Goal: Task Accomplishment & Management: Use online tool/utility

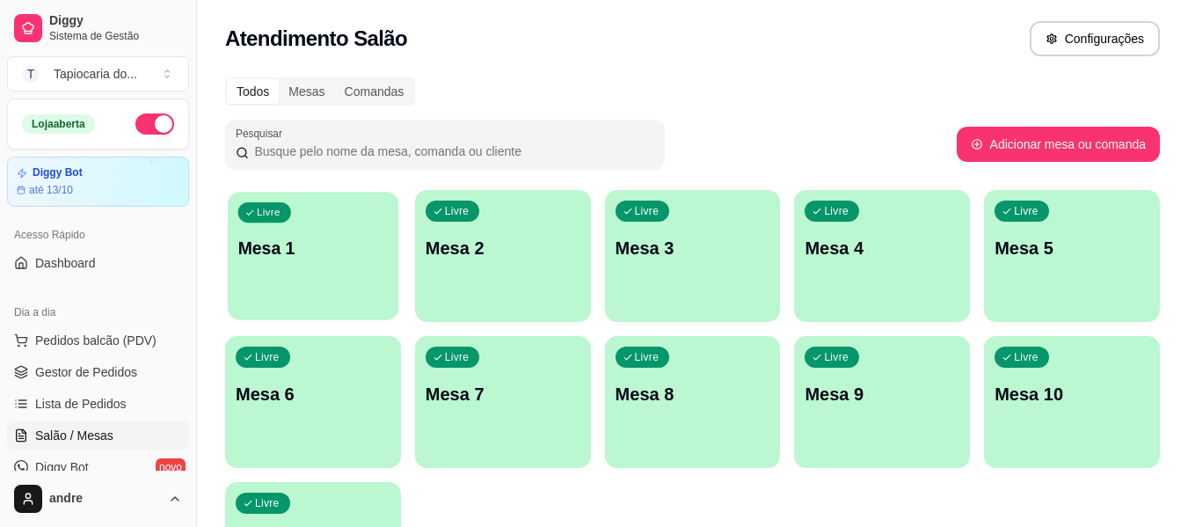
click at [317, 230] on div "Livre Mesa 1" at bounding box center [313, 245] width 171 height 107
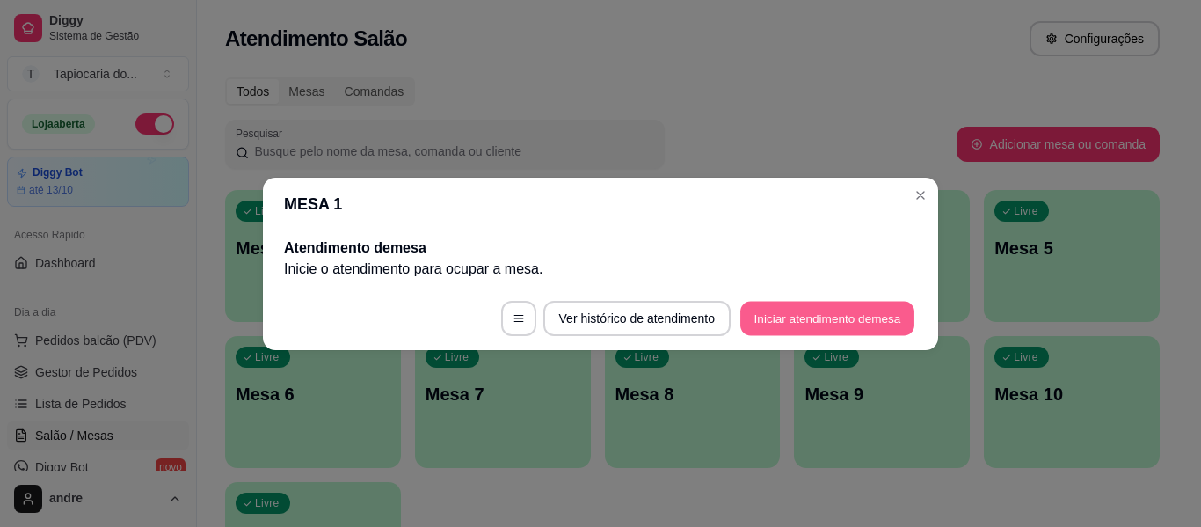
click at [916, 314] on footer "Ver histórico de atendimento Iniciar atendimento de mesa" at bounding box center [600, 318] width 675 height 63
click at [816, 317] on button "Iniciar atendimento de mesa" at bounding box center [828, 318] width 174 height 34
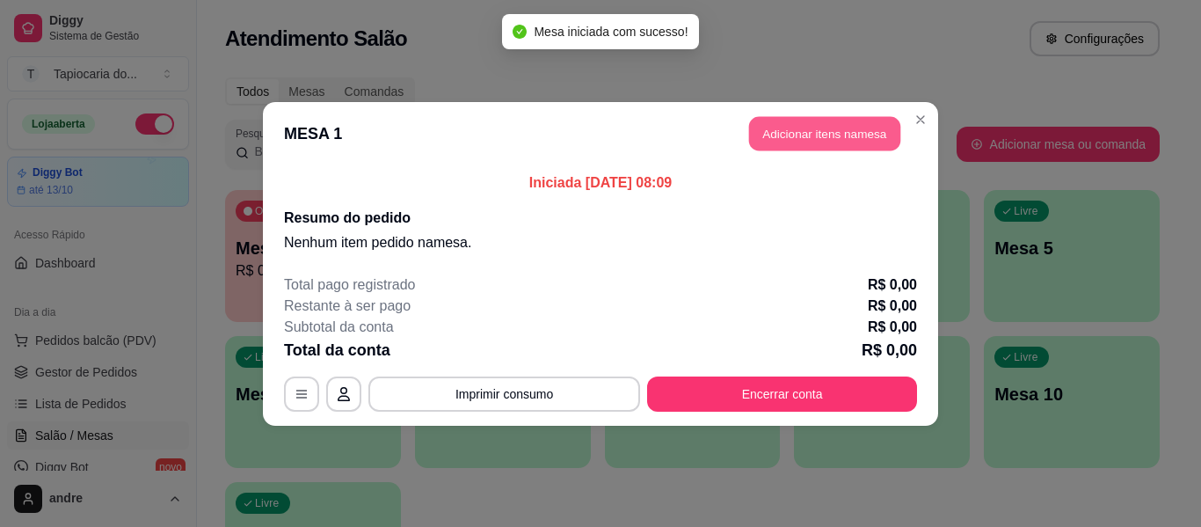
click at [787, 134] on button "Adicionar itens na mesa" at bounding box center [824, 133] width 151 height 34
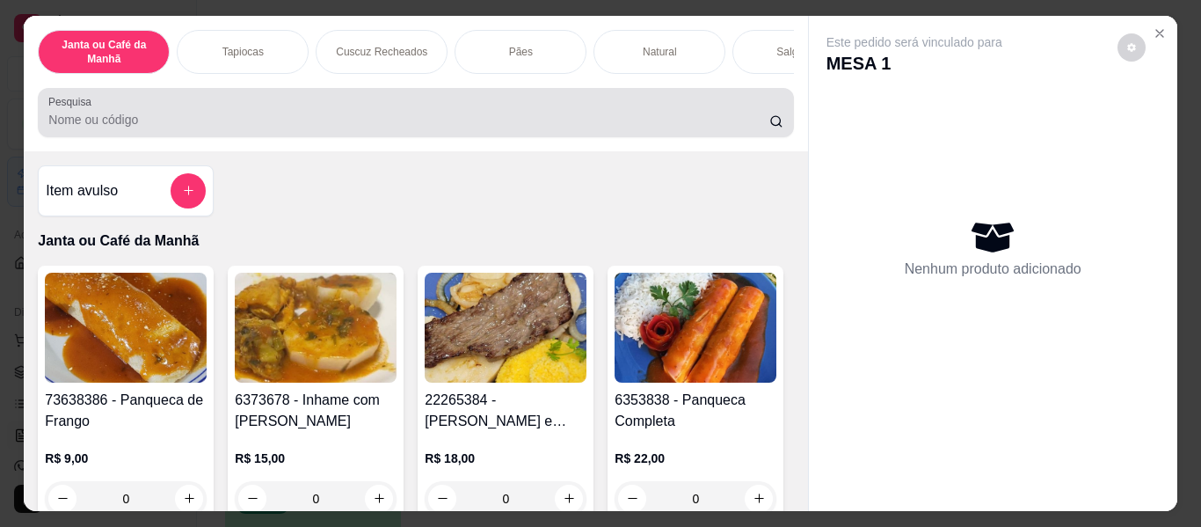
click at [575, 115] on div at bounding box center [415, 112] width 734 height 35
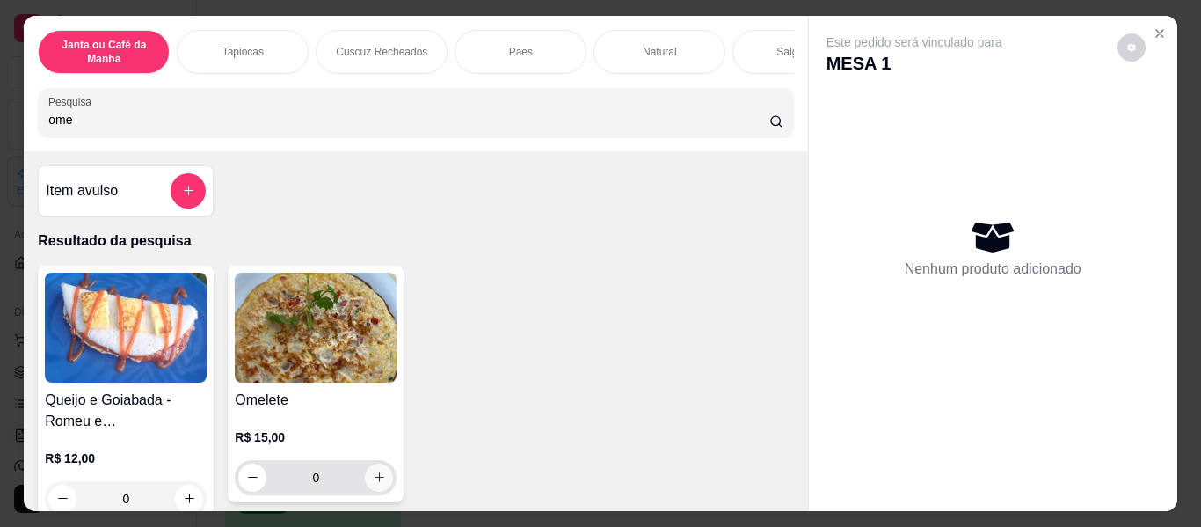
type input "ome"
click at [369, 475] on button "increase-product-quantity" at bounding box center [379, 477] width 28 height 28
type input "1"
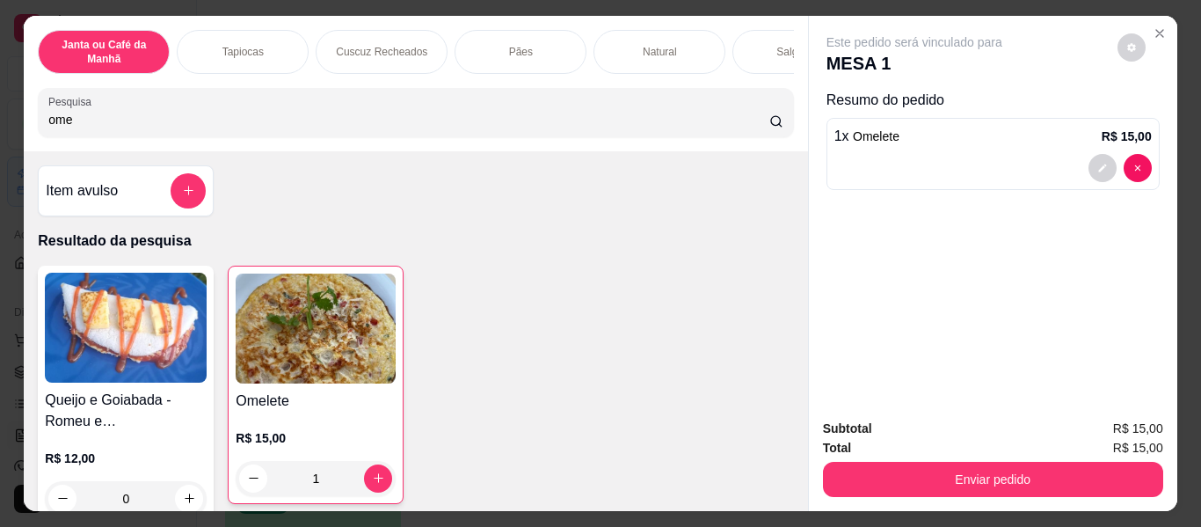
drag, startPoint x: 288, startPoint y: 111, endPoint x: 224, endPoint y: 142, distance: 70.8
click at [9, 105] on div "Janta ou Café da Manhã Tapiocas Cuscuz Recheados Pães Natural Salgados Tapiocas…" at bounding box center [600, 263] width 1201 height 527
drag, startPoint x: 204, startPoint y: 110, endPoint x: 0, endPoint y: 135, distance: 205.5
click at [0, 135] on div "Janta ou Café da Manhã Tapiocas Cuscuz Recheados Pães Natural Salgados Tapiocas…" at bounding box center [600, 263] width 1201 height 527
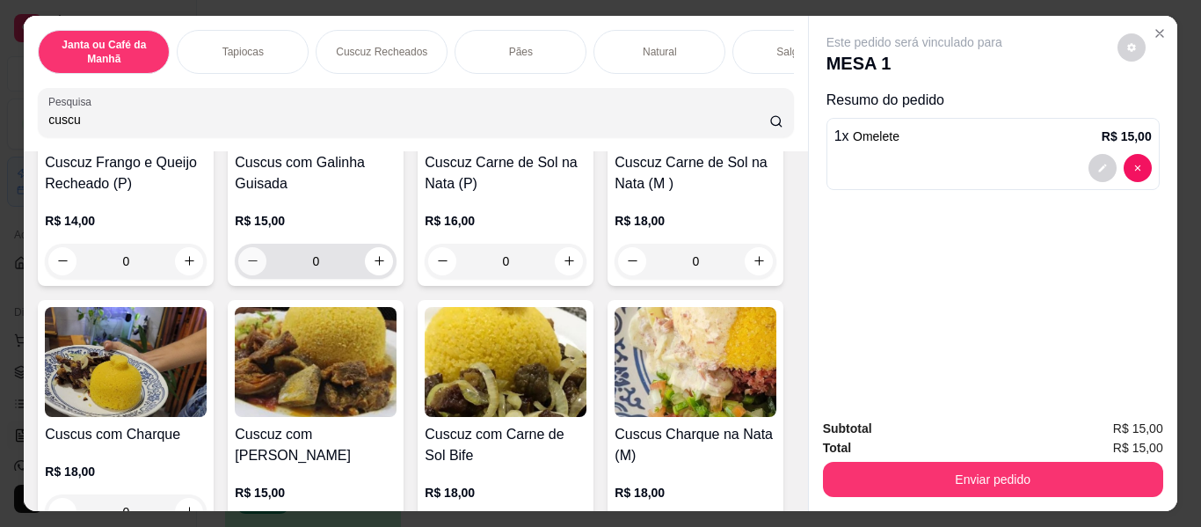
scroll to position [616, 0]
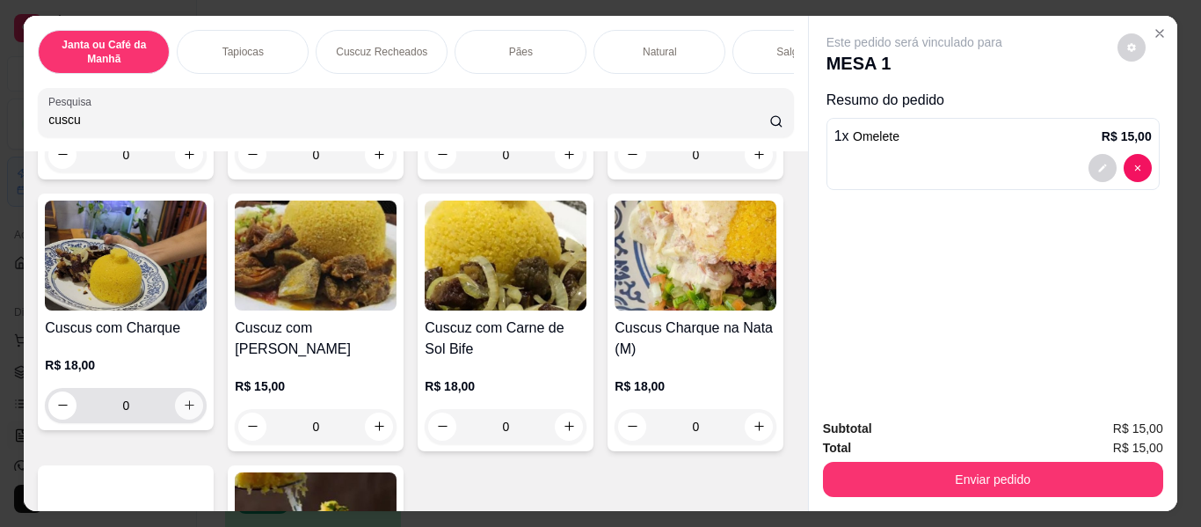
type input "cuscu"
click at [196, 409] on icon "increase-product-quantity" at bounding box center [189, 404] width 13 height 13
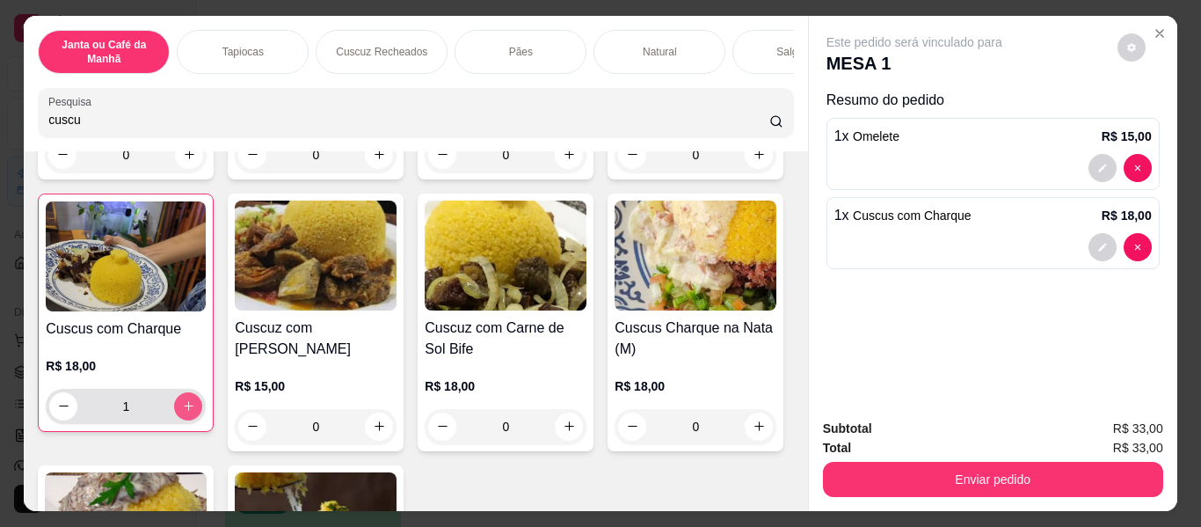
type input "1"
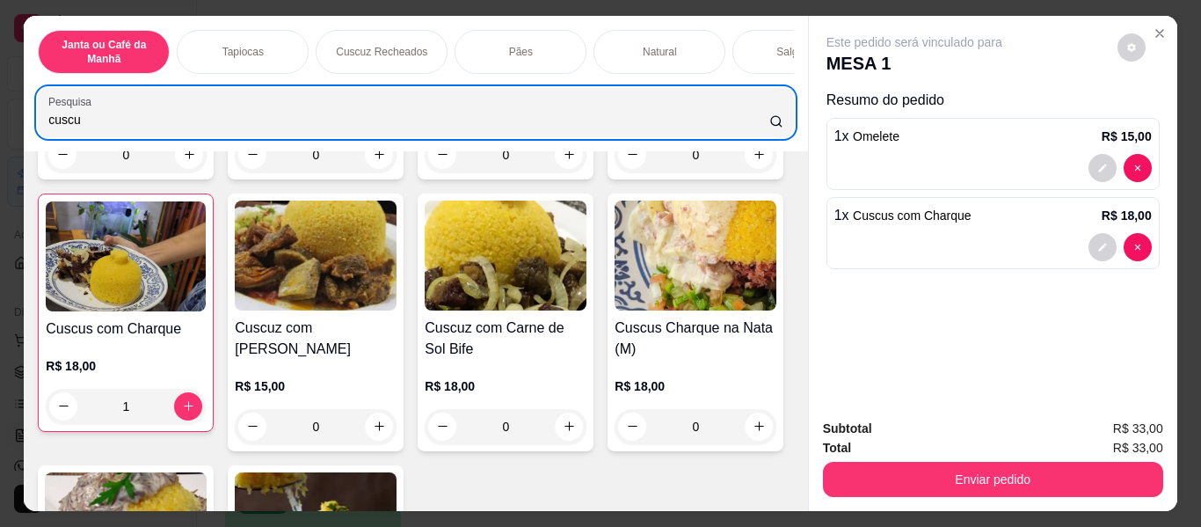
drag, startPoint x: 392, startPoint y: 108, endPoint x: 40, endPoint y: 122, distance: 352.9
click at [40, 122] on div "Pesquisa cuscu" at bounding box center [415, 112] width 755 height 49
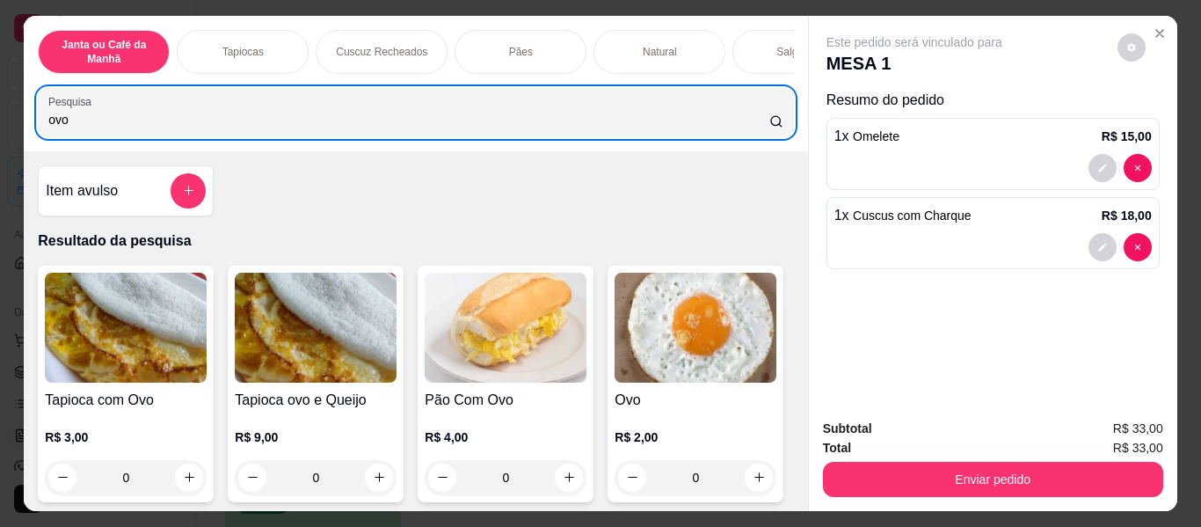
scroll to position [352, 0]
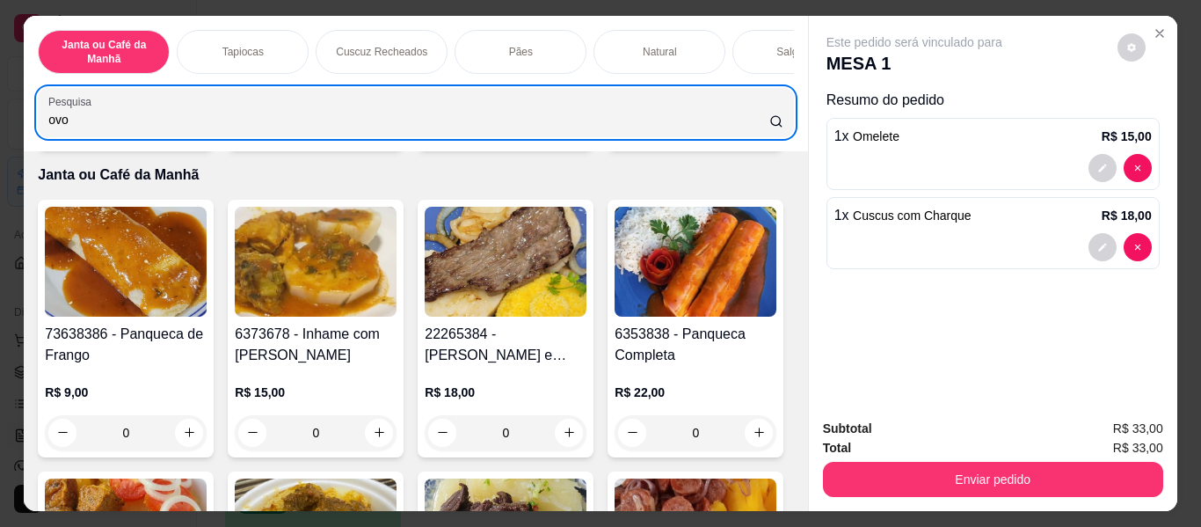
type input "ovo"
click at [745, 140] on button "increase-product-quantity" at bounding box center [759, 126] width 28 height 28
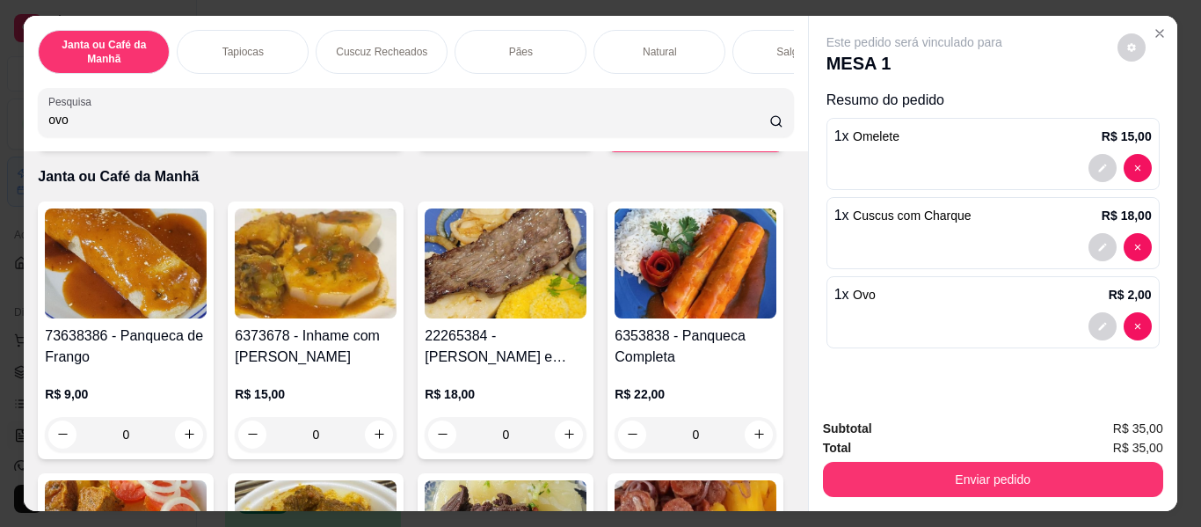
type input "1"
drag, startPoint x: 136, startPoint y: 127, endPoint x: 0, endPoint y: 147, distance: 137.8
click at [0, 147] on div "Janta ou Café da Manhã Tapiocas Cuscuz Recheados Pães Natural Salgados Tapiocas…" at bounding box center [600, 263] width 1201 height 527
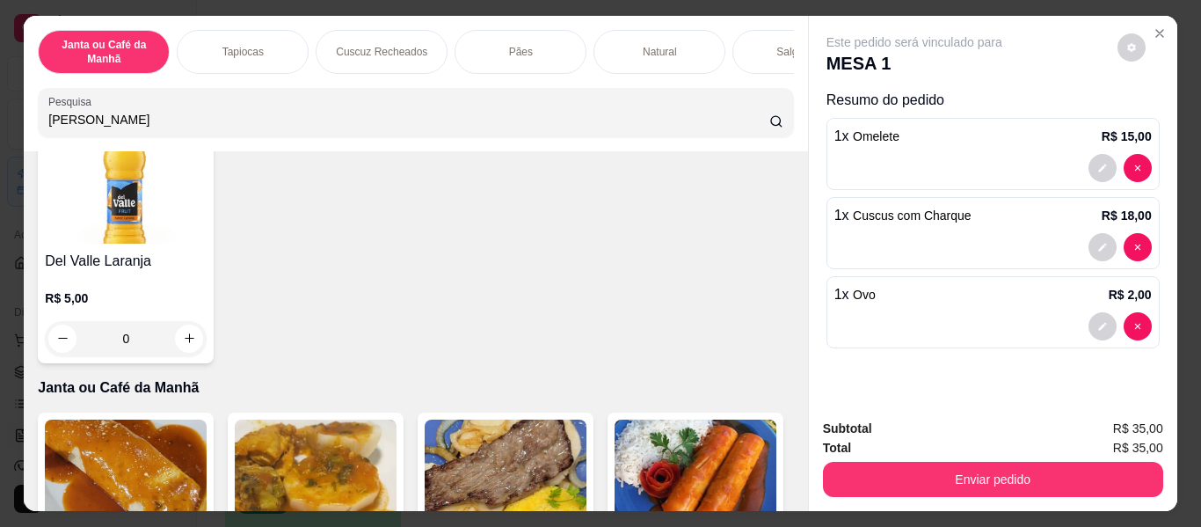
scroll to position [0, 0]
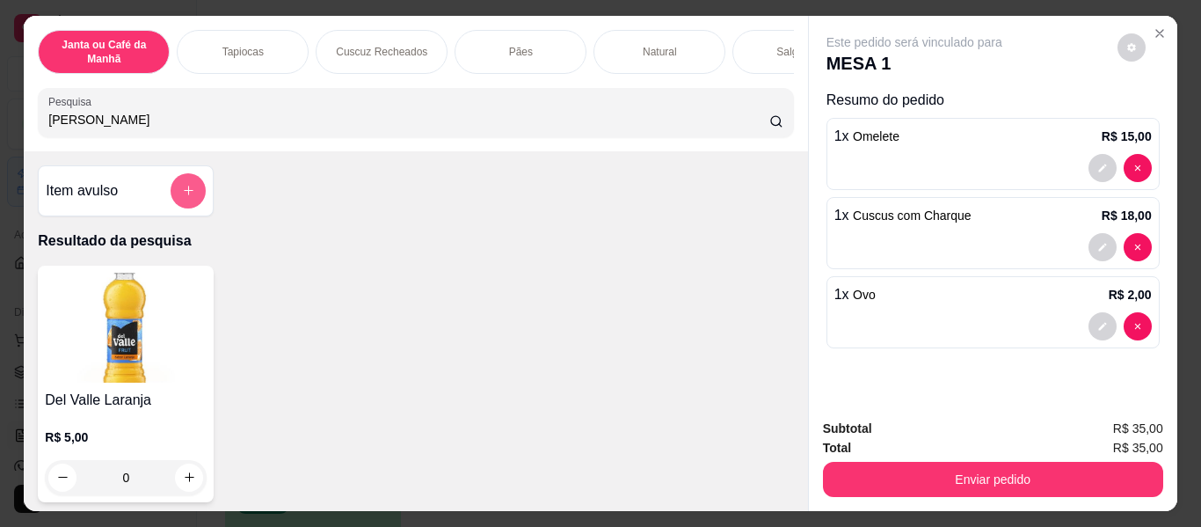
type input "[PERSON_NAME]"
click at [183, 198] on icon "add-separate-item" at bounding box center [188, 191] width 13 height 13
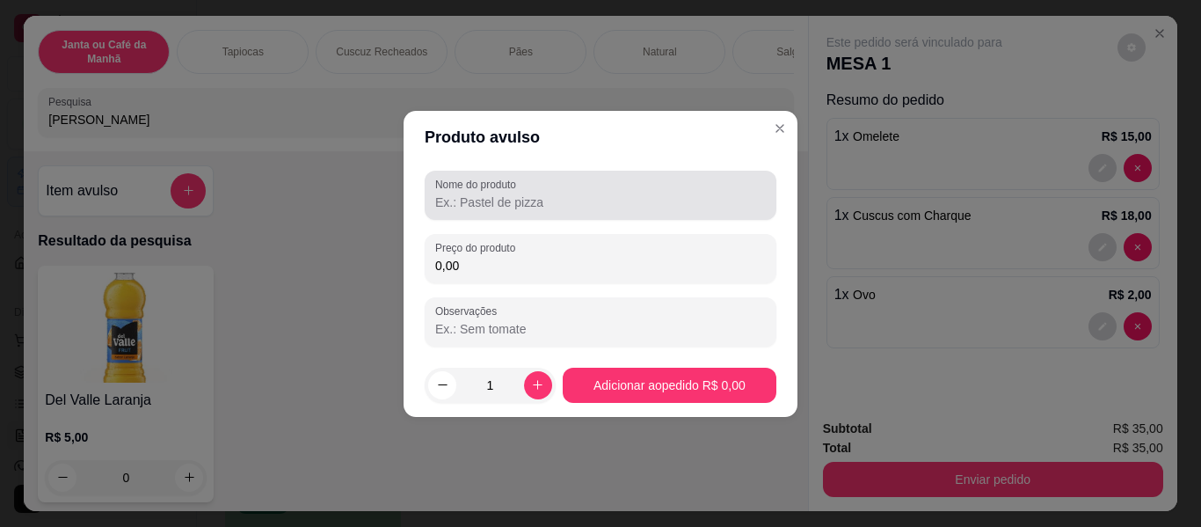
click at [529, 215] on div "Nome do produto" at bounding box center [601, 195] width 352 height 49
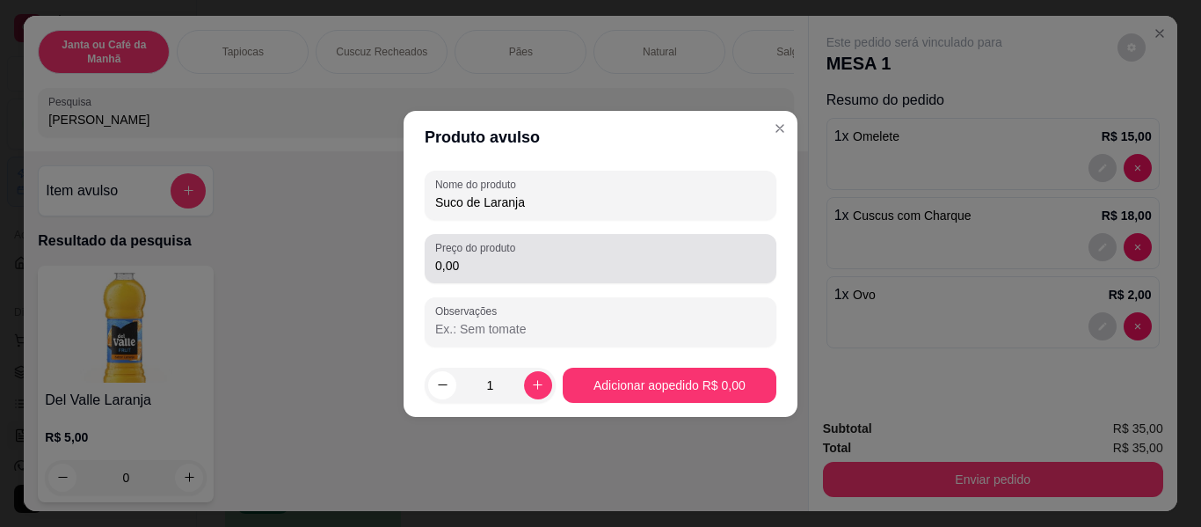
type input "Suco de Laranja"
click at [538, 261] on input "0,00" at bounding box center [600, 266] width 331 height 18
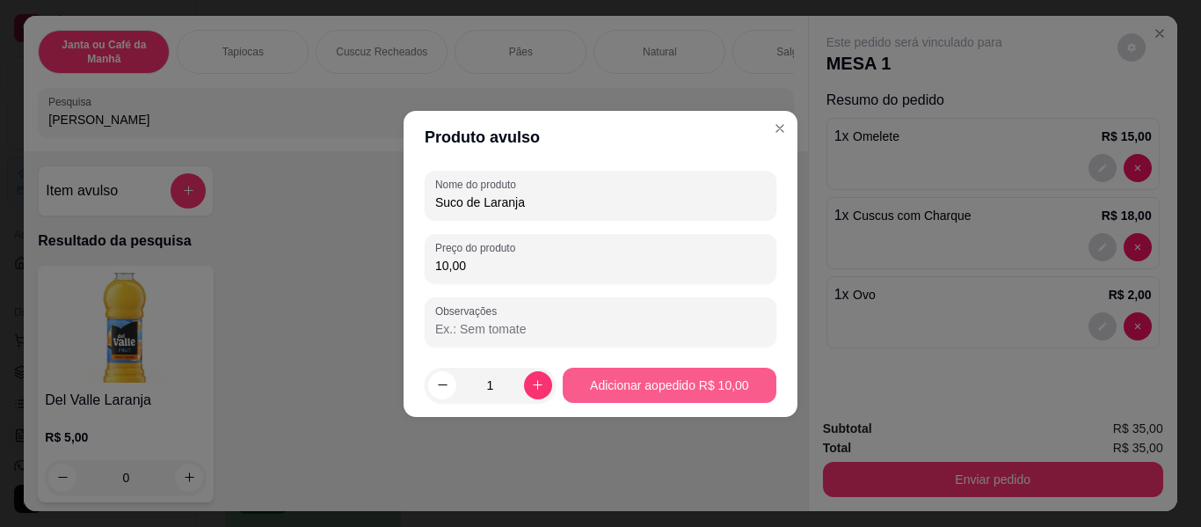
type input "10,00"
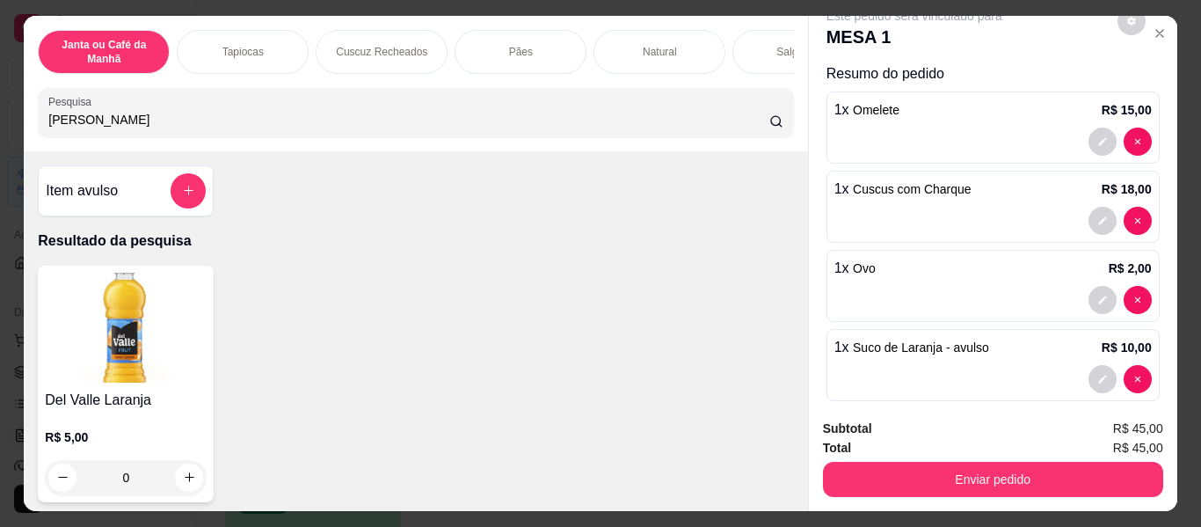
scroll to position [47, 0]
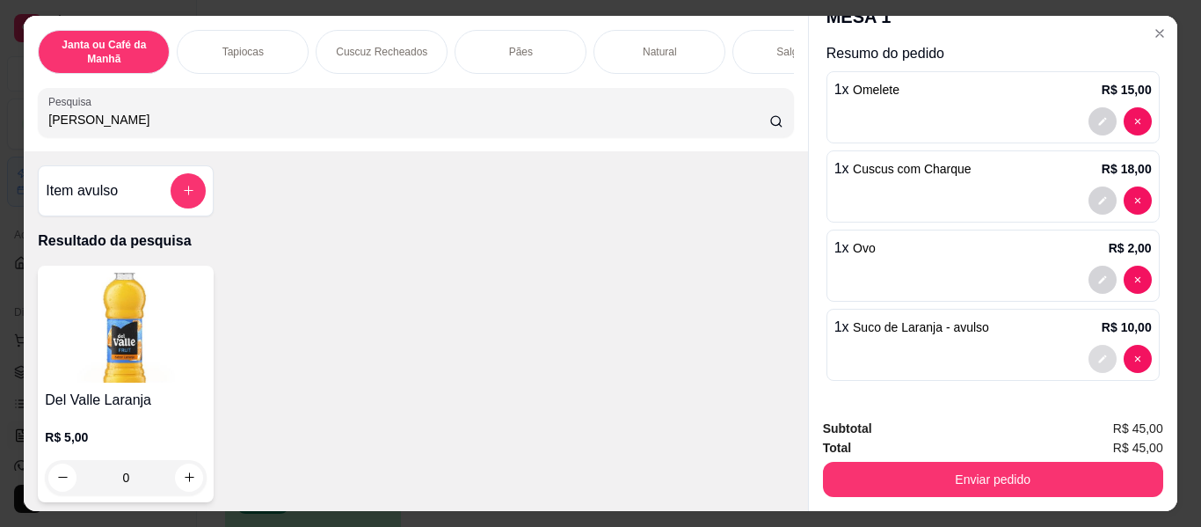
click at [1098, 354] on icon "decrease-product-quantity" at bounding box center [1103, 359] width 11 height 11
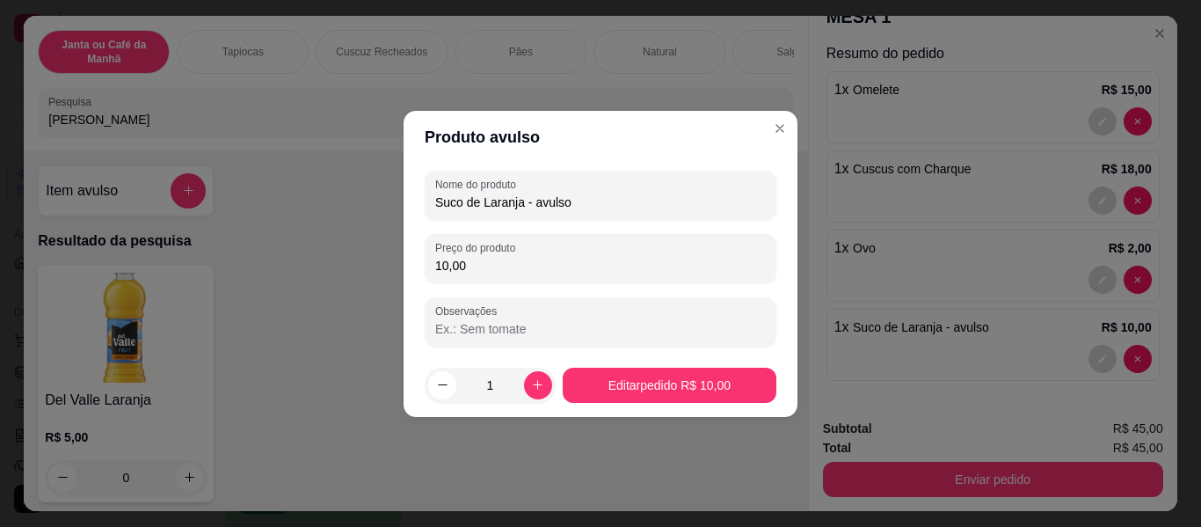
drag, startPoint x: 525, startPoint y: 197, endPoint x: 804, endPoint y: 202, distance: 278.8
click at [797, 204] on div "Nome do produto Suco de Laranja - avulso Preço do produto 10,00 Observações" at bounding box center [601, 259] width 394 height 190
type input "Suco de Laranja"
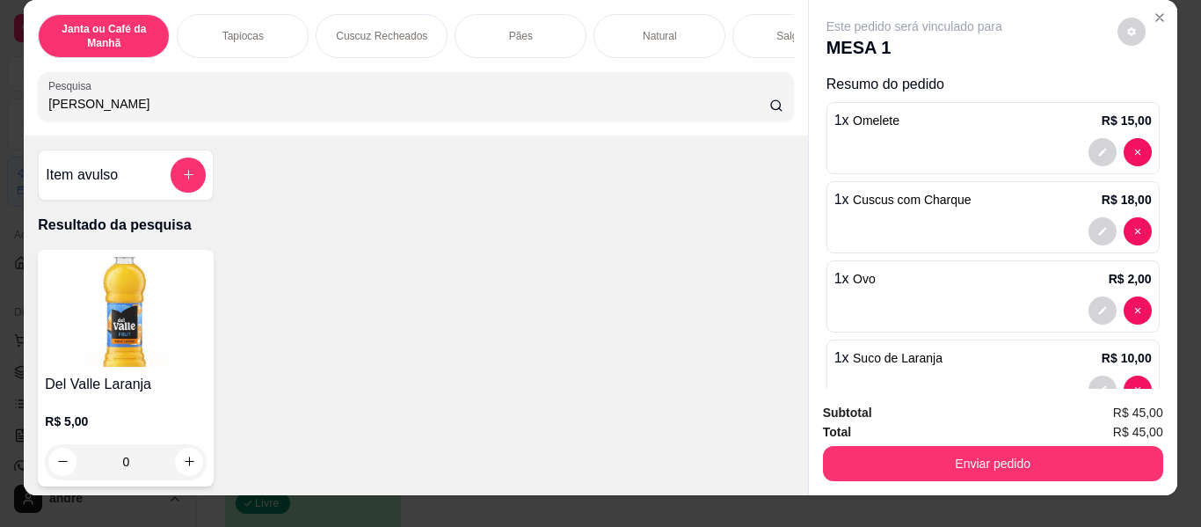
scroll to position [0, 0]
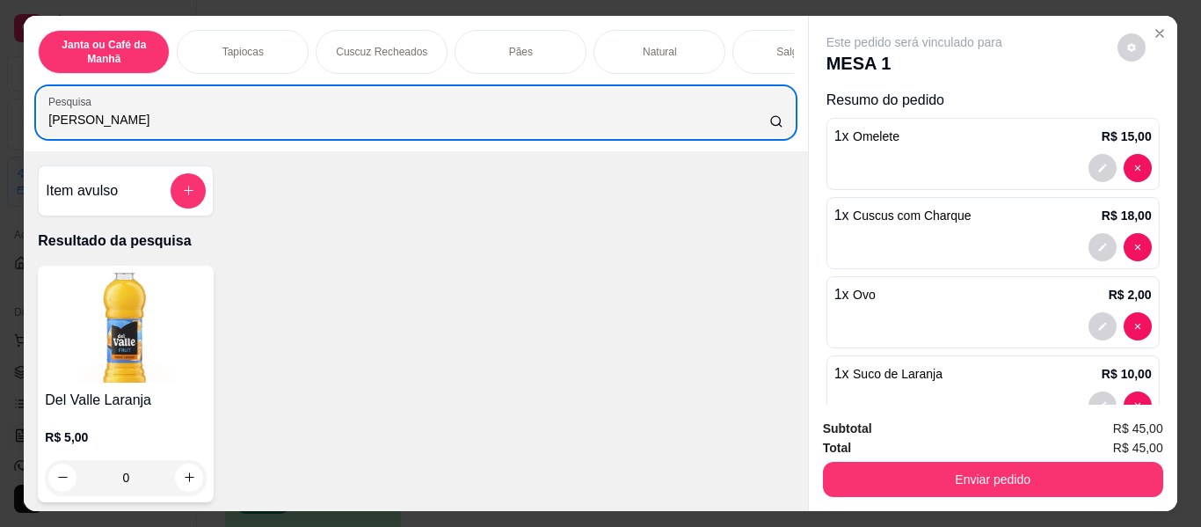
drag, startPoint x: 250, startPoint y: 110, endPoint x: 0, endPoint y: 139, distance: 251.4
click at [0, 139] on div "Janta ou Café da Manhã Tapiocas Cuscuz Recheados Pães Natural Salgados Tapiocas…" at bounding box center [600, 263] width 1201 height 527
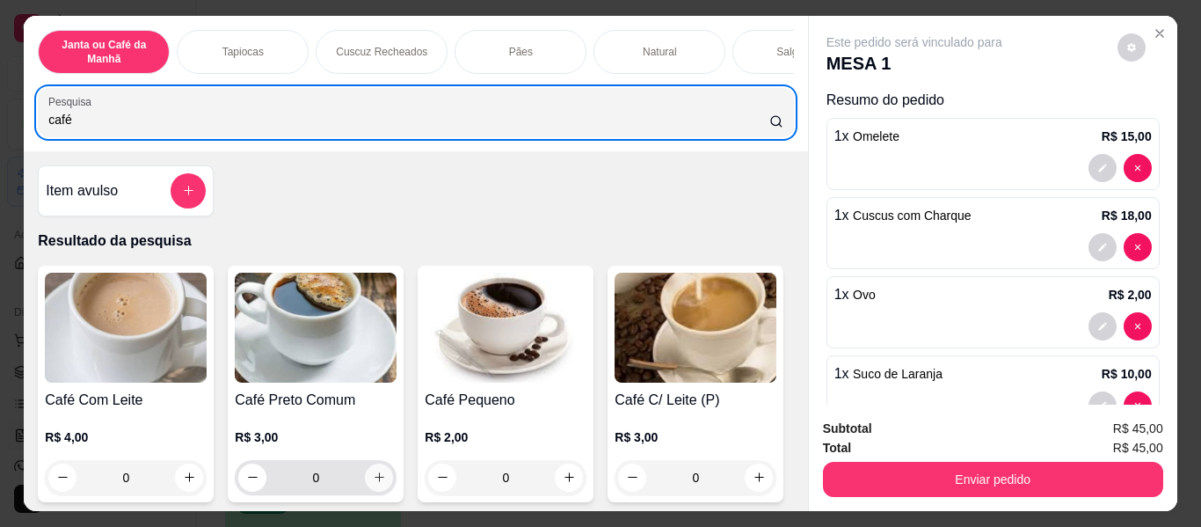
type input "café"
click at [379, 480] on icon "increase-product-quantity" at bounding box center [379, 477] width 13 height 13
type input "1"
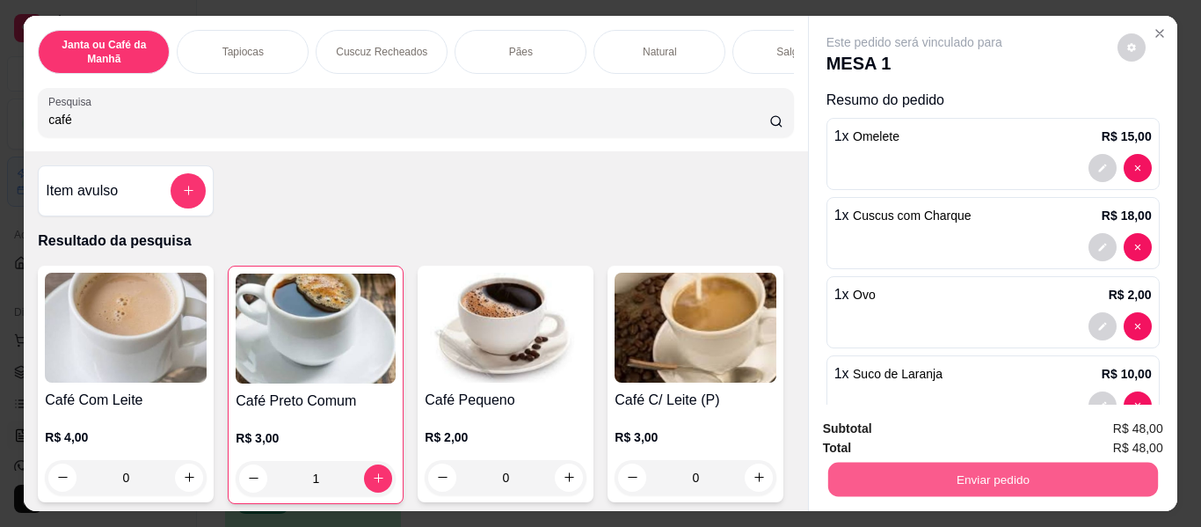
click at [1068, 477] on button "Enviar pedido" at bounding box center [993, 480] width 330 height 34
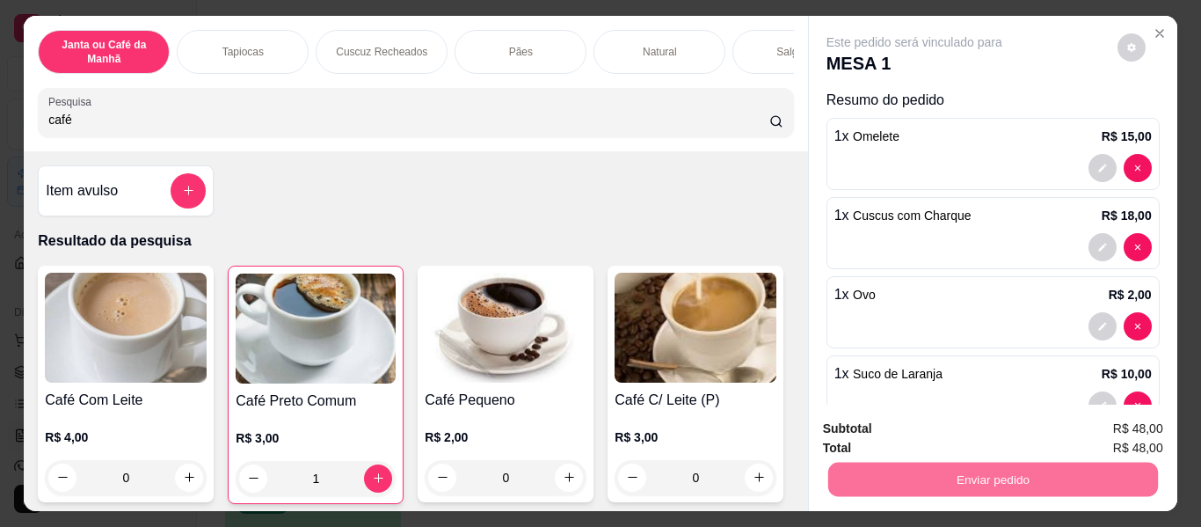
click at [958, 423] on button "Não registrar e enviar pedido" at bounding box center [935, 428] width 178 height 33
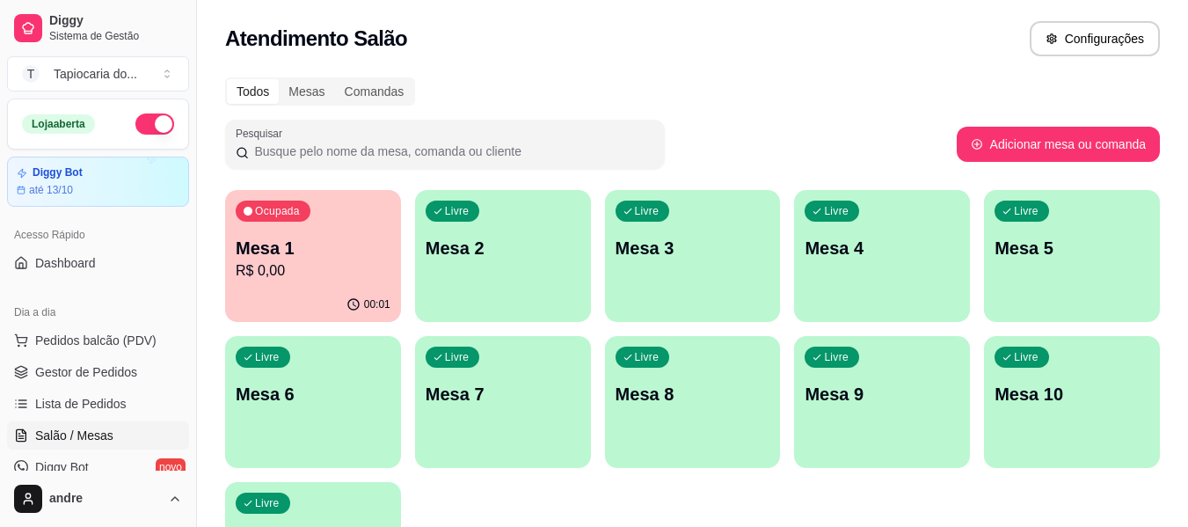
click at [479, 240] on p "Mesa 2" at bounding box center [503, 248] width 155 height 25
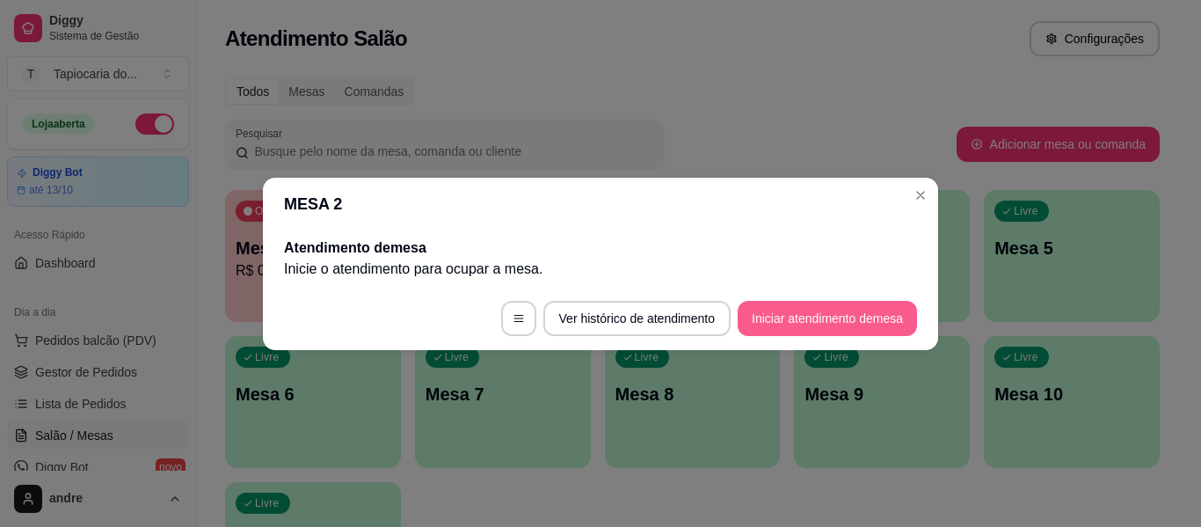
click at [797, 319] on button "Iniciar atendimento de mesa" at bounding box center [827, 318] width 179 height 35
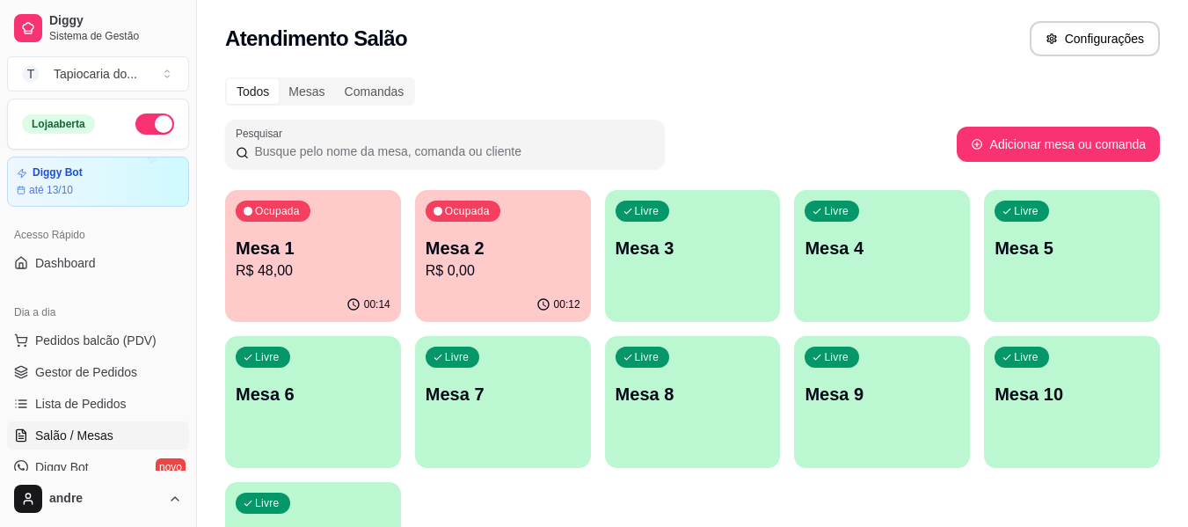
click at [328, 281] on div "Ocupada Mesa 1 R$ 48,00" at bounding box center [313, 239] width 176 height 98
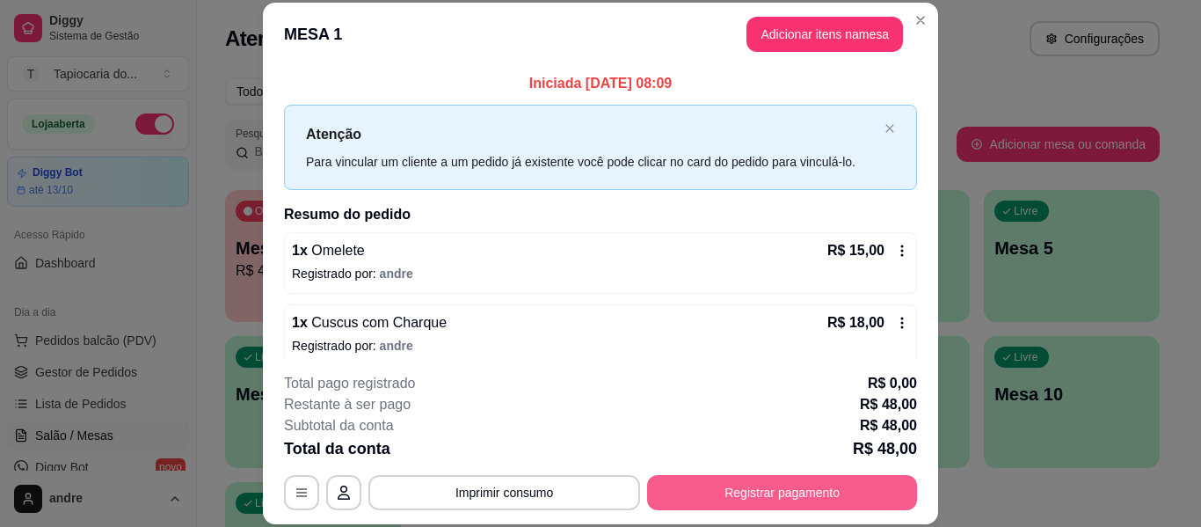
click at [806, 487] on button "Registrar pagamento" at bounding box center [782, 492] width 270 height 35
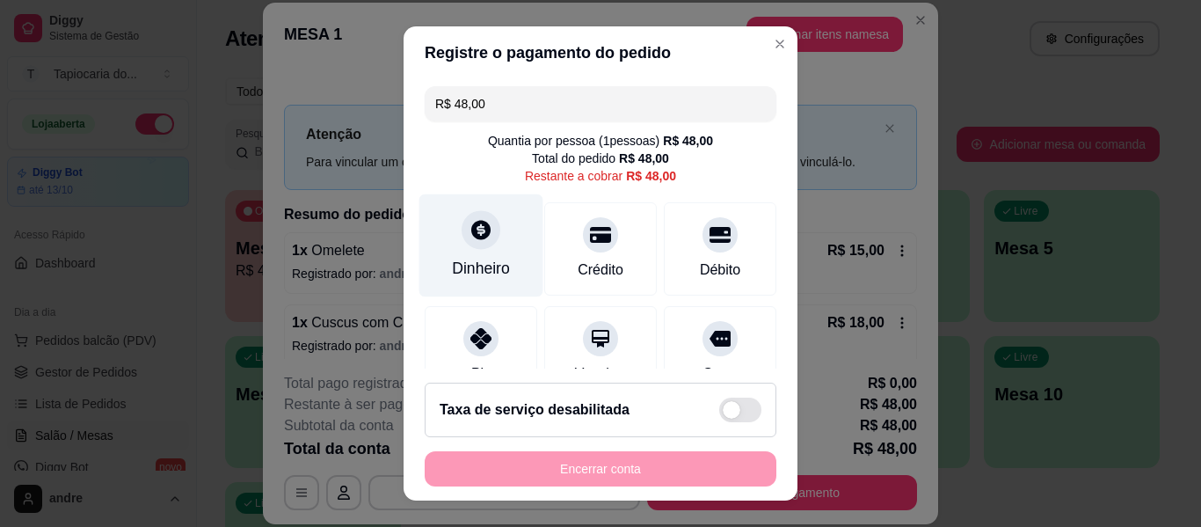
click at [491, 256] on div "Dinheiro" at bounding box center [482, 245] width 124 height 103
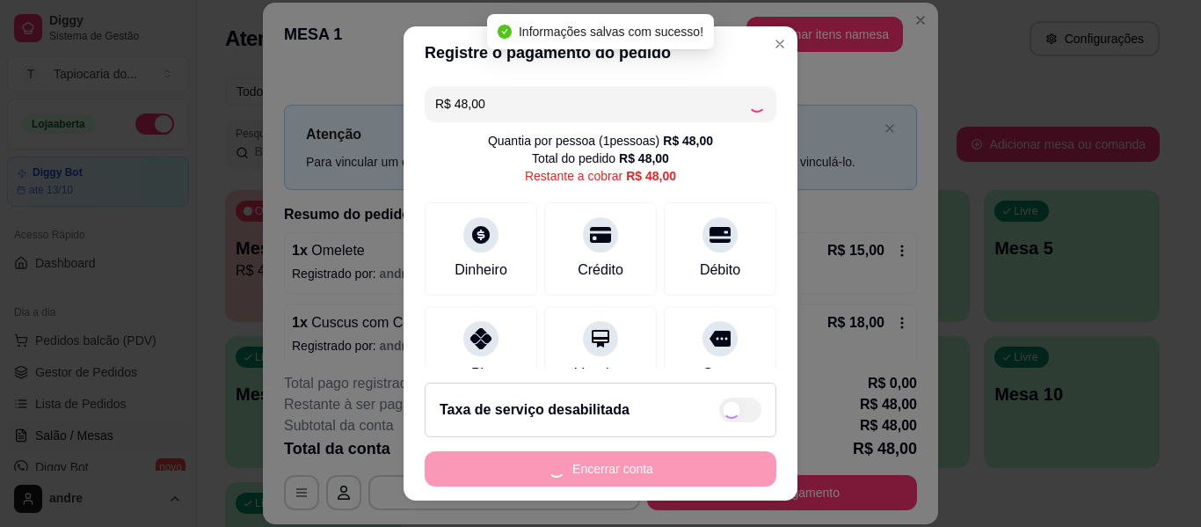
type input "R$ 0,00"
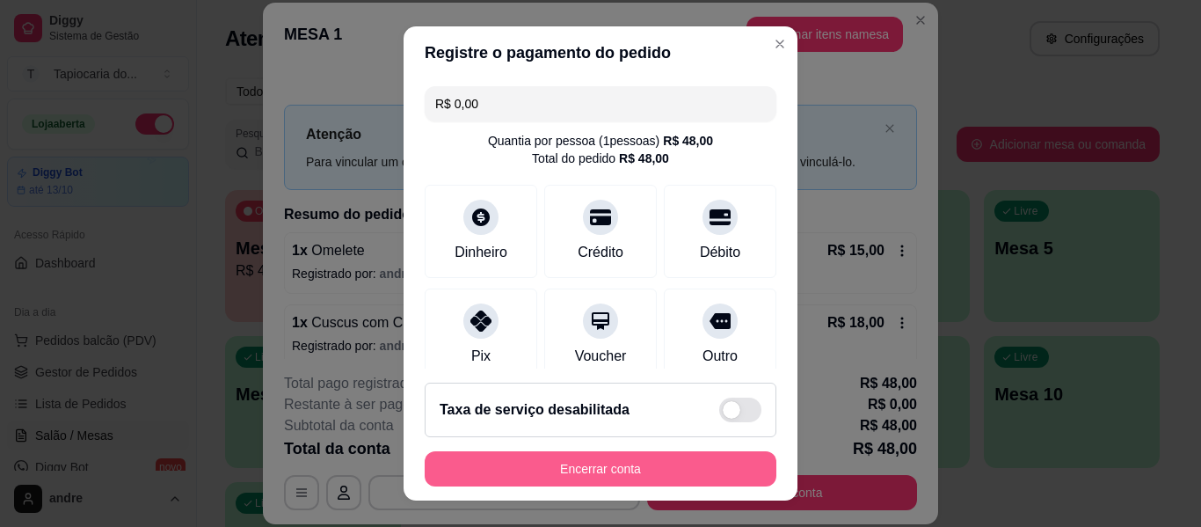
click at [688, 469] on button "Encerrar conta" at bounding box center [601, 468] width 352 height 35
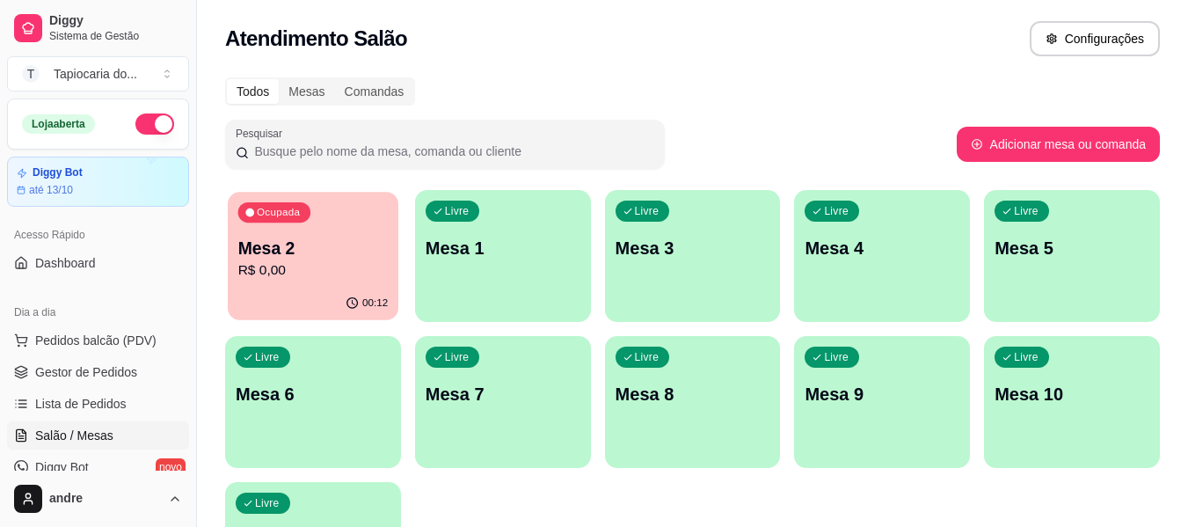
click at [309, 227] on div "Ocupada Mesa 2 R$ 0,00" at bounding box center [313, 239] width 171 height 95
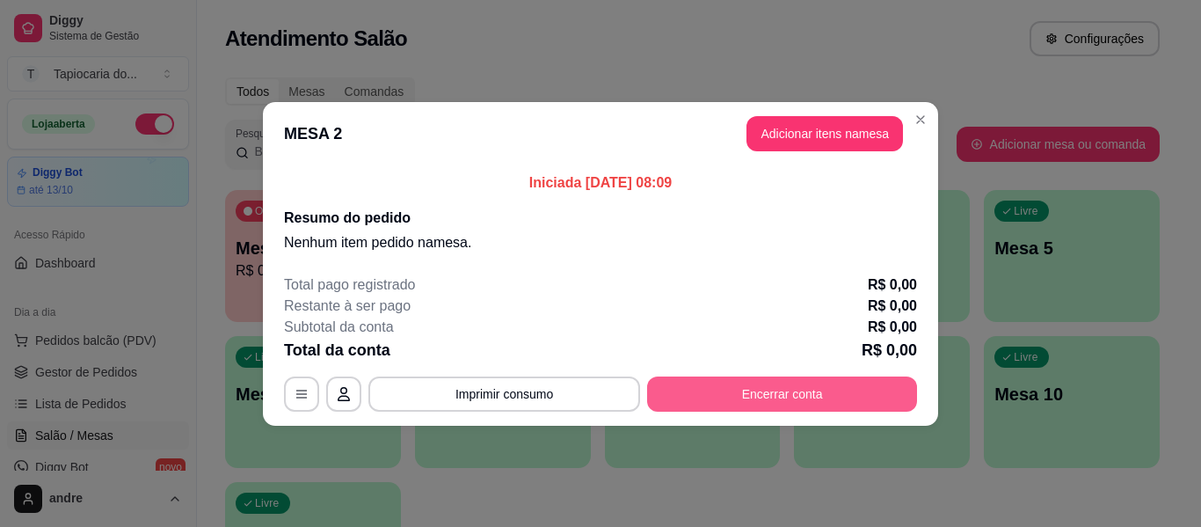
click at [718, 379] on button "Encerrar conta" at bounding box center [782, 393] width 270 height 35
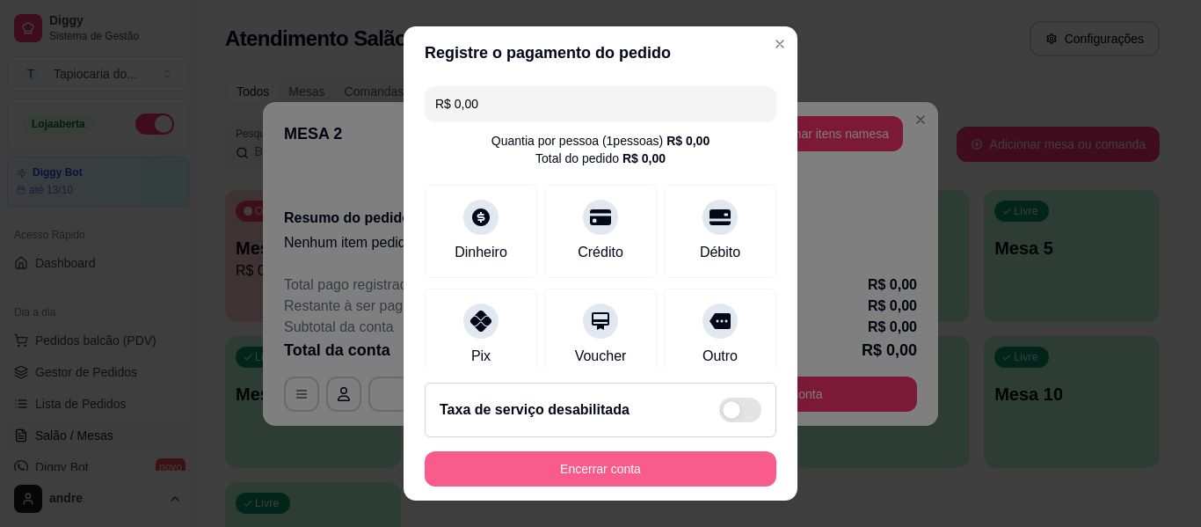
click at [611, 460] on button "Encerrar conta" at bounding box center [601, 468] width 352 height 35
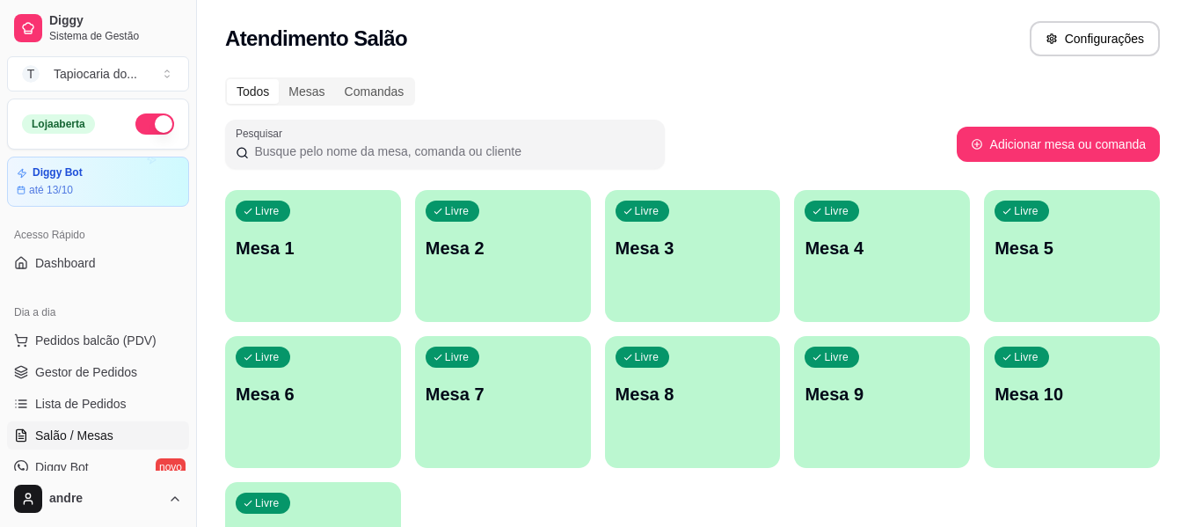
click at [669, 38] on div "Atendimento Salão Configurações" at bounding box center [692, 38] width 935 height 35
click at [103, 376] on span "Gestor de Pedidos" at bounding box center [86, 372] width 102 height 18
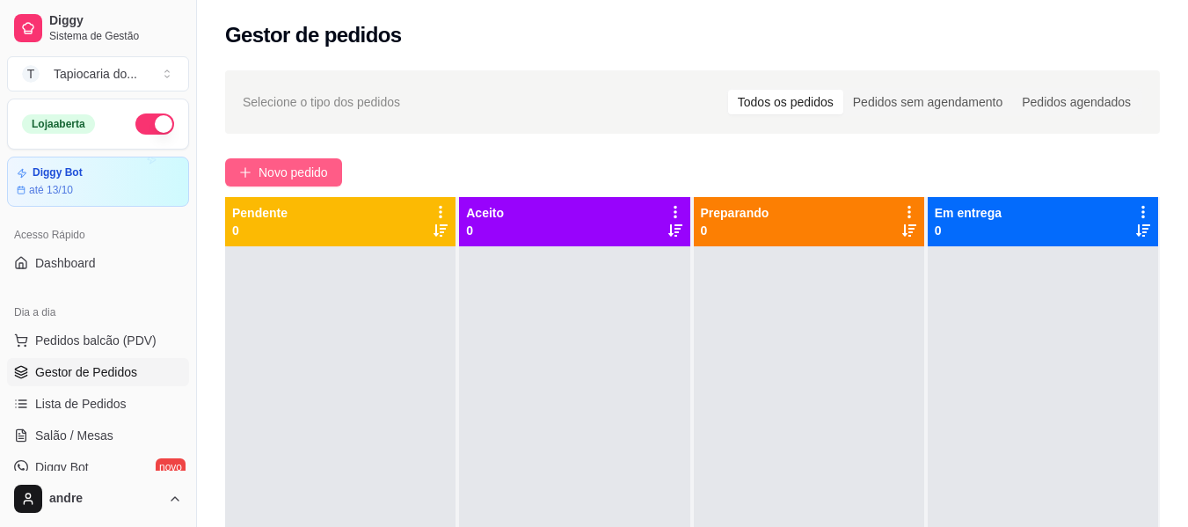
click at [306, 176] on span "Novo pedido" at bounding box center [293, 172] width 69 height 19
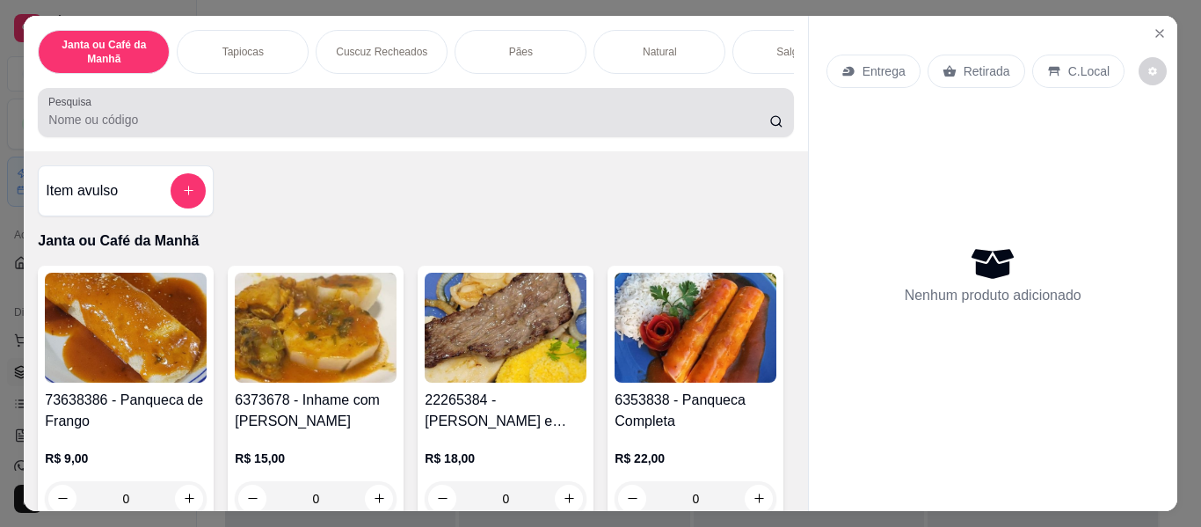
click at [506, 113] on div at bounding box center [415, 112] width 734 height 35
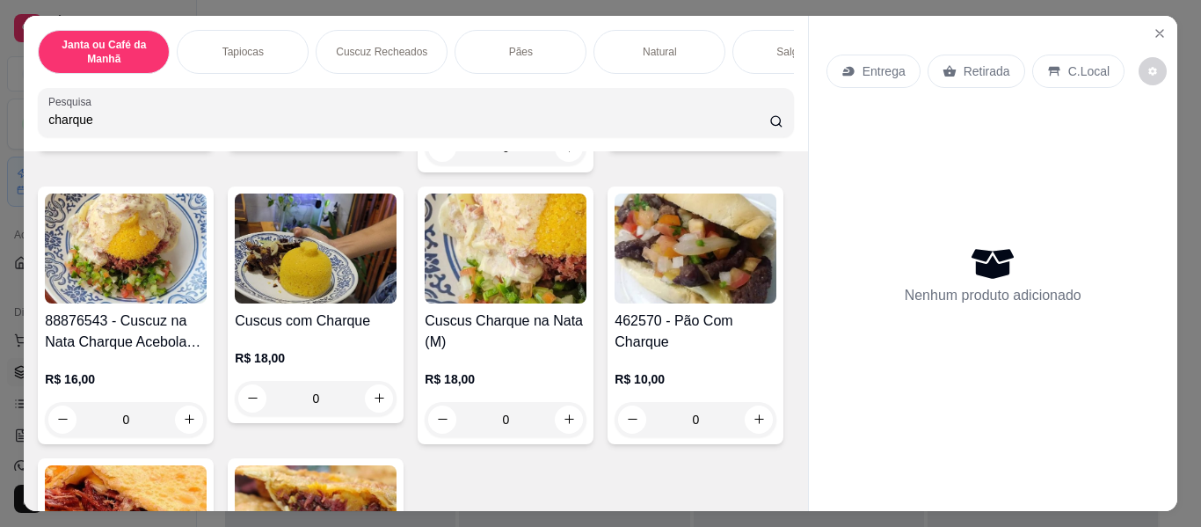
scroll to position [352, 0]
type input "charque"
click at [745, 140] on button "increase-product-quantity" at bounding box center [759, 126] width 28 height 28
type input "1"
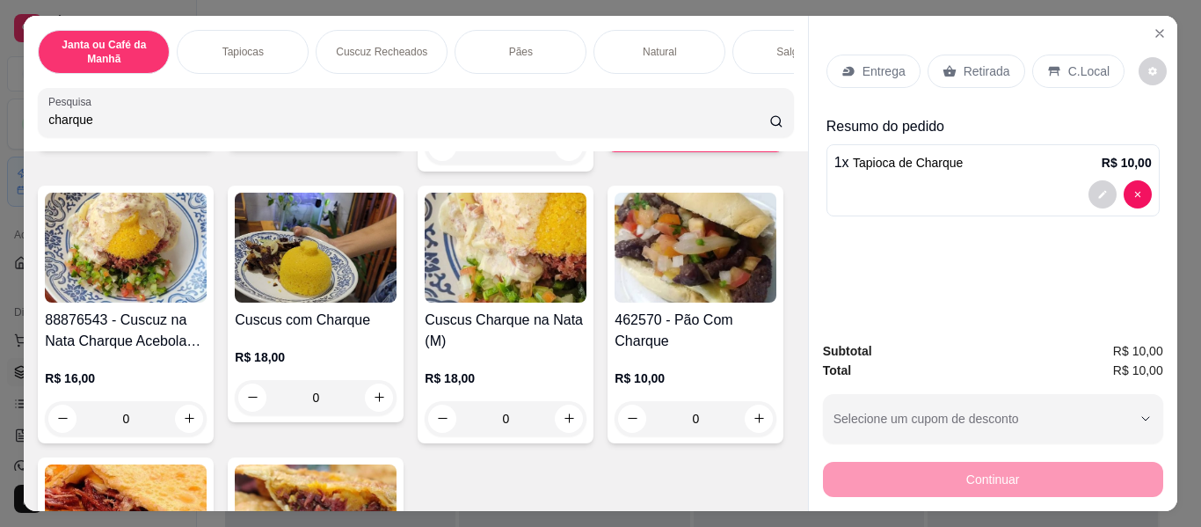
drag, startPoint x: 298, startPoint y: 128, endPoint x: 0, endPoint y: 119, distance: 298.3
click at [0, 119] on div "Janta ou Café da Manhã Tapiocas Cuscuz Recheados Pães Natural Salgados Tapiocas…" at bounding box center [600, 263] width 1201 height 527
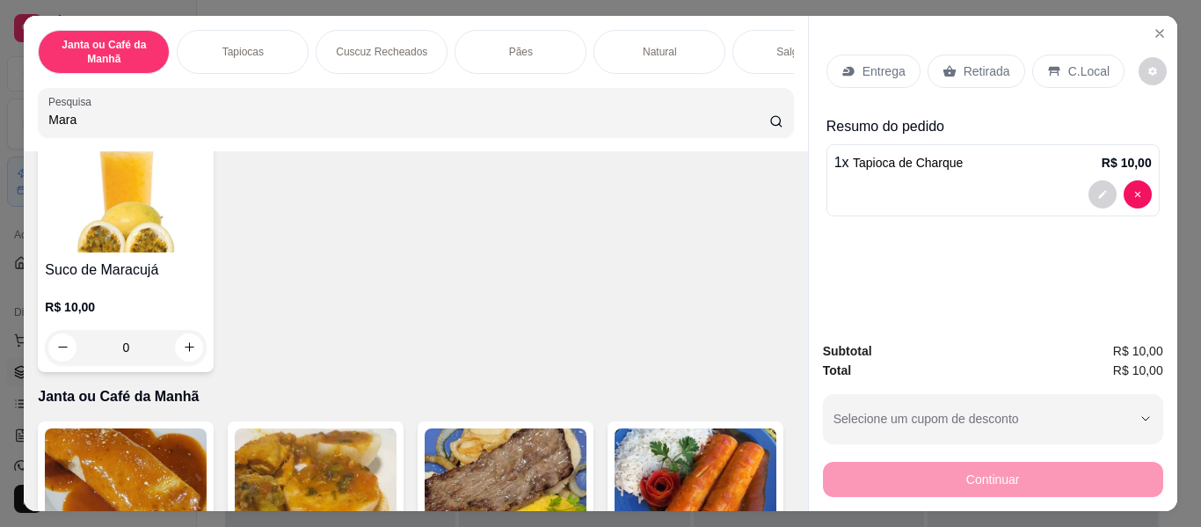
scroll to position [0, 0]
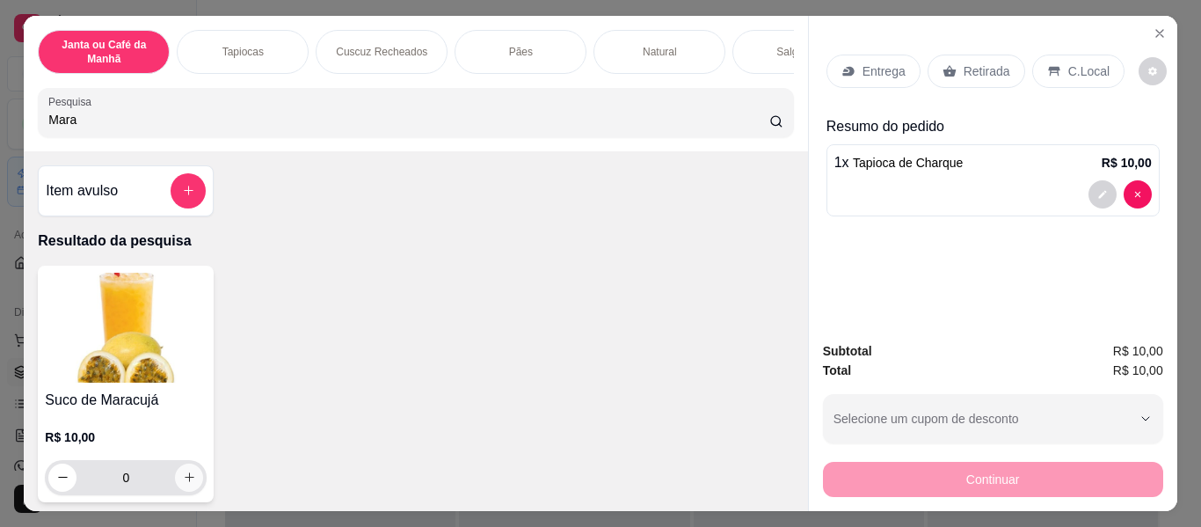
type input "Mara"
click at [183, 485] on icon "increase-product-quantity" at bounding box center [189, 477] width 13 height 13
type input "1"
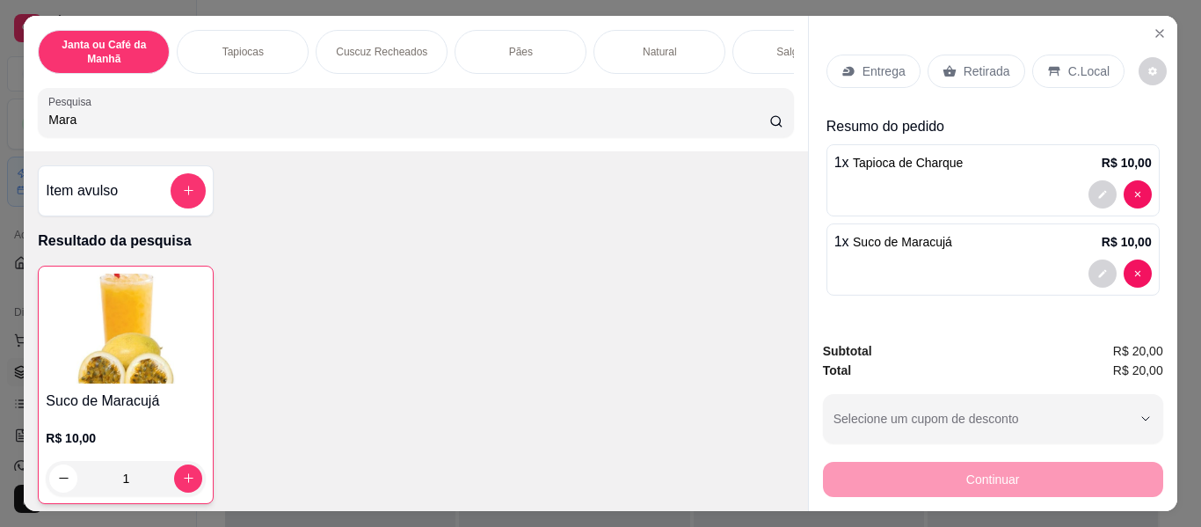
drag, startPoint x: 538, startPoint y: 118, endPoint x: 2, endPoint y: 121, distance: 536.5
click at [0, 149] on div "Janta ou Café da Manhã Tapiocas Cuscuz Recheados Pães Natural Salgados Tapiocas…" at bounding box center [600, 263] width 1201 height 527
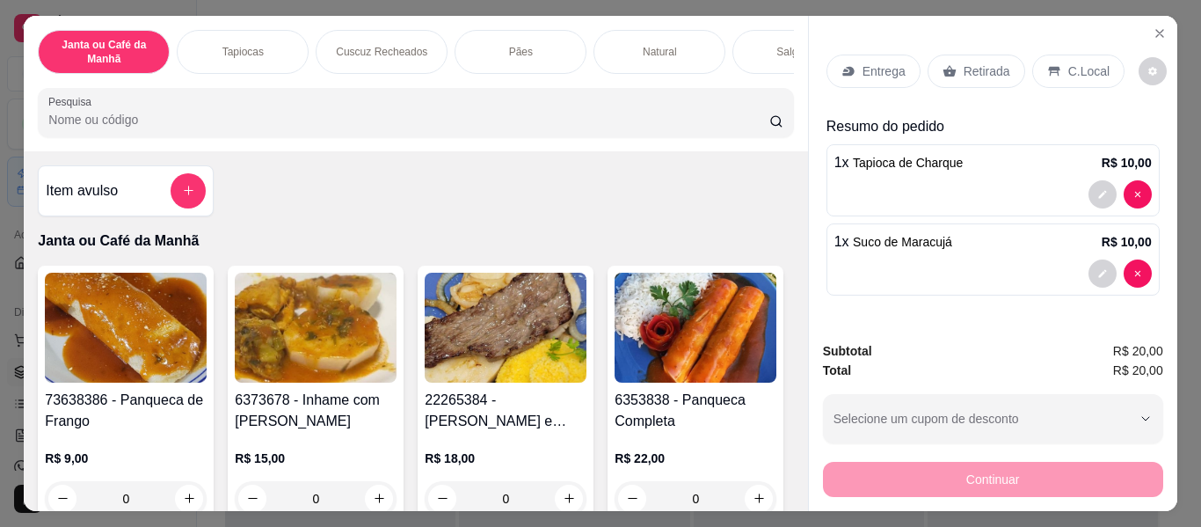
click at [845, 69] on icon at bounding box center [849, 71] width 14 height 14
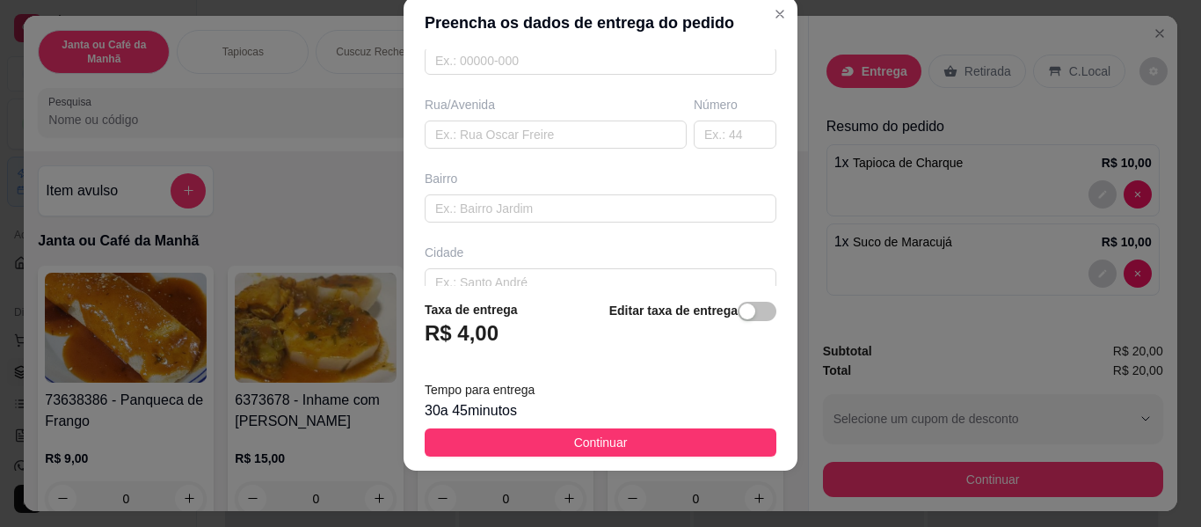
scroll to position [356, 0]
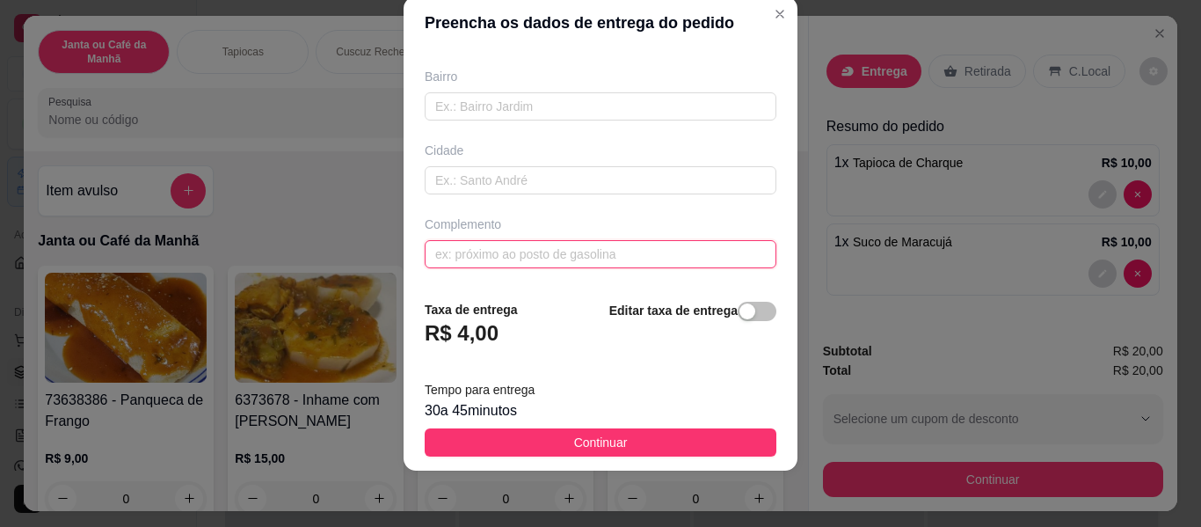
click at [524, 254] on input "text" at bounding box center [601, 254] width 352 height 28
paste input "[GEOGRAPHIC_DATA][PERSON_NAME] da fábrica de suco Primeira rua antes de nildo d…"
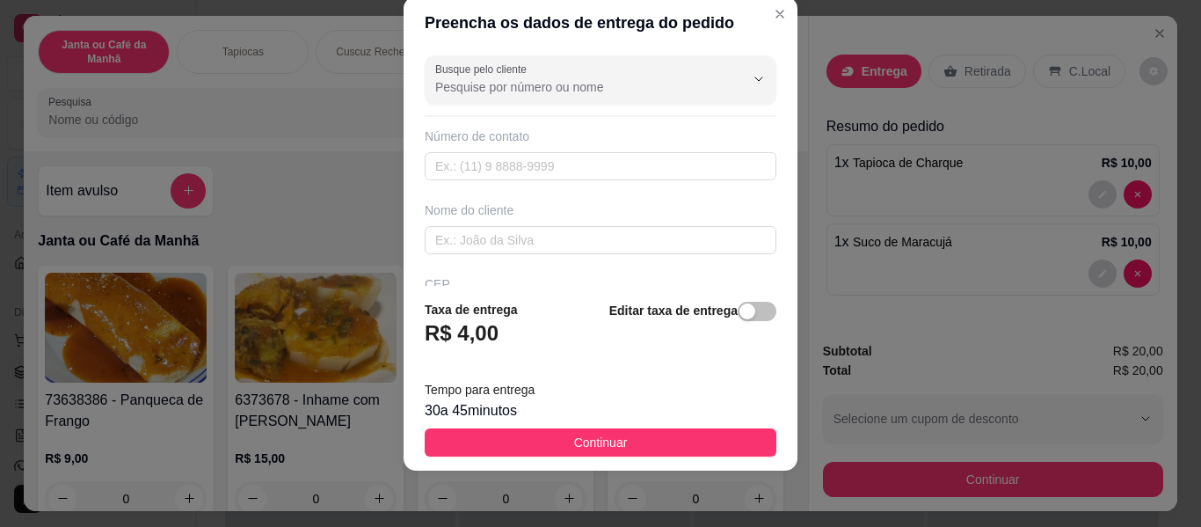
scroll to position [0, 0]
type input "[GEOGRAPHIC_DATA][PERSON_NAME] da fábrica de suco Primeira rua antes de nildo d…"
click at [501, 178] on input "text" at bounding box center [601, 167] width 352 height 28
paste input "558 39348-9252"
type input "558 39348-9252"
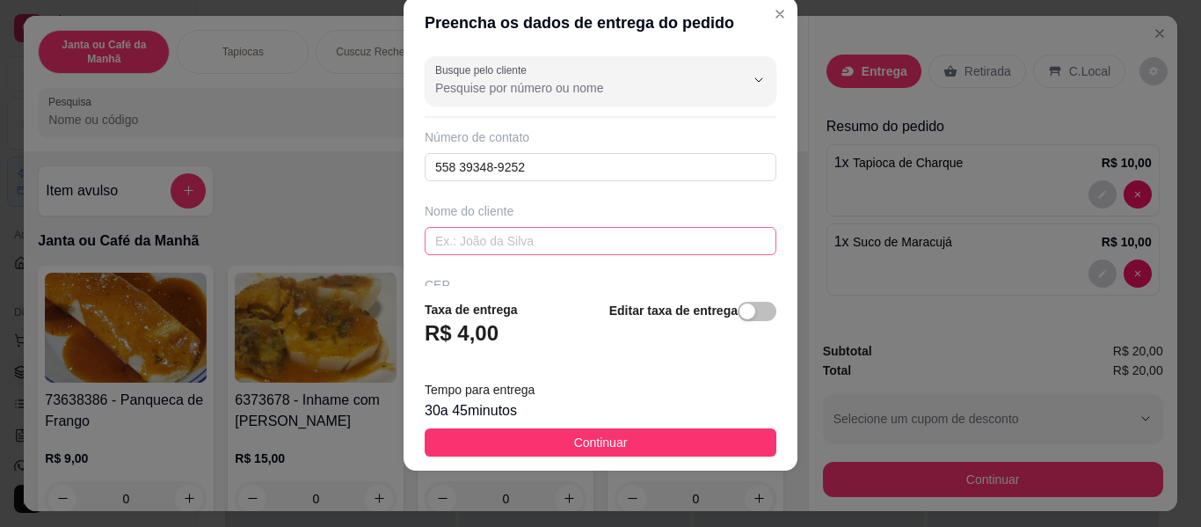
drag, startPoint x: 493, startPoint y: 258, endPoint x: 518, endPoint y: 235, distance: 33.6
click at [504, 258] on div "Busque pelo cliente Número de contato 558 39348-9252 Nome do cliente CEP Rua/[G…" at bounding box center [601, 167] width 394 height 237
click at [520, 231] on input "text" at bounding box center [601, 241] width 352 height 28
click at [433, 247] on input "[PERSON_NAME]" at bounding box center [601, 241] width 352 height 28
type input "[PERSON_NAME]"
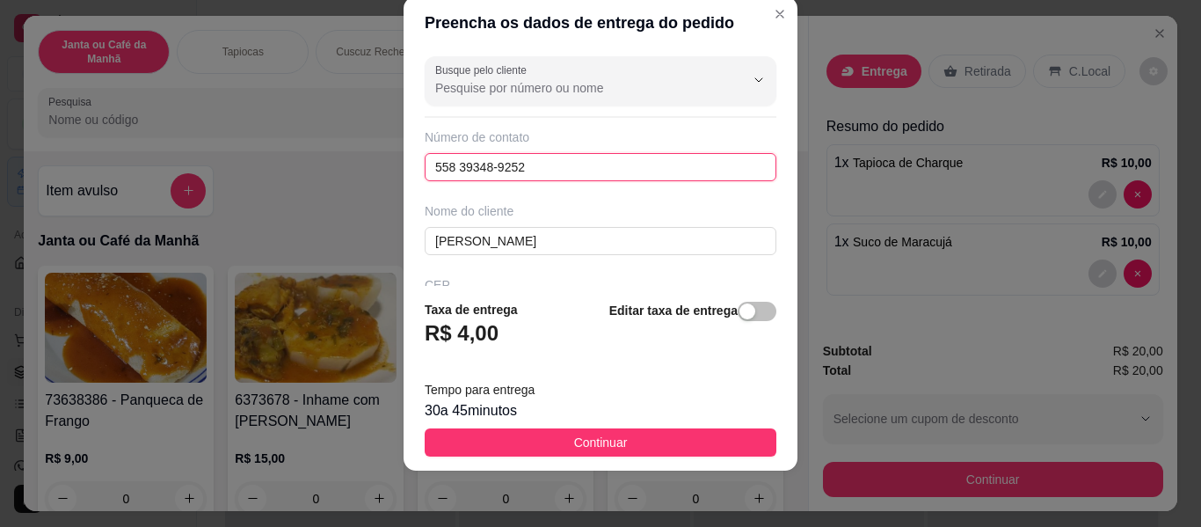
drag, startPoint x: 441, startPoint y: 171, endPoint x: 329, endPoint y: 189, distance: 113.9
click at [329, 189] on div "Preencha os dados de entrega do pedido Busque pelo cliente Número de contato 55…" at bounding box center [600, 263] width 1201 height 527
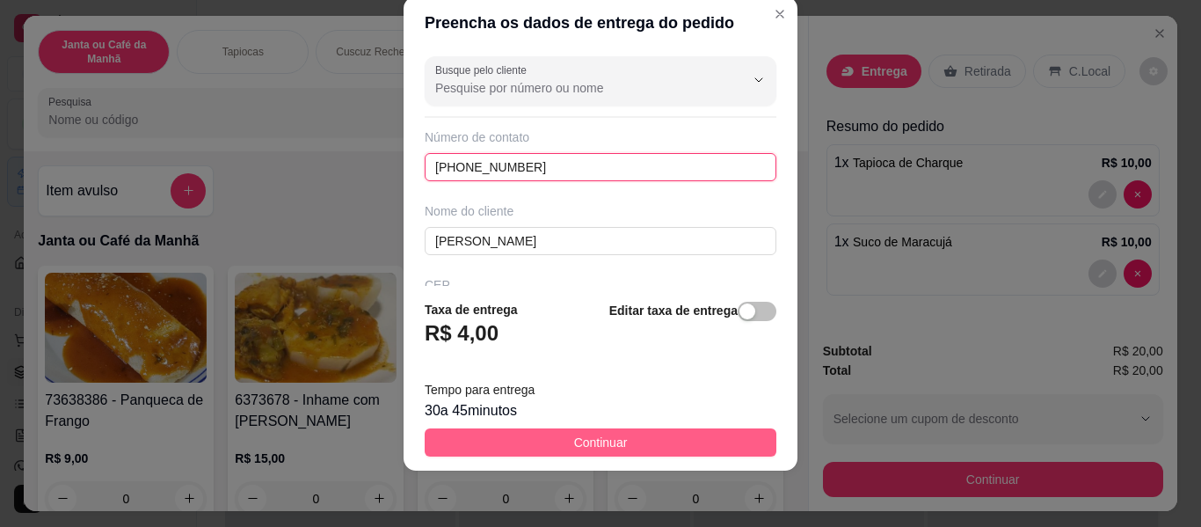
type input "[PHONE_NUMBER]"
click at [695, 430] on button "Continuar" at bounding box center [601, 442] width 352 height 28
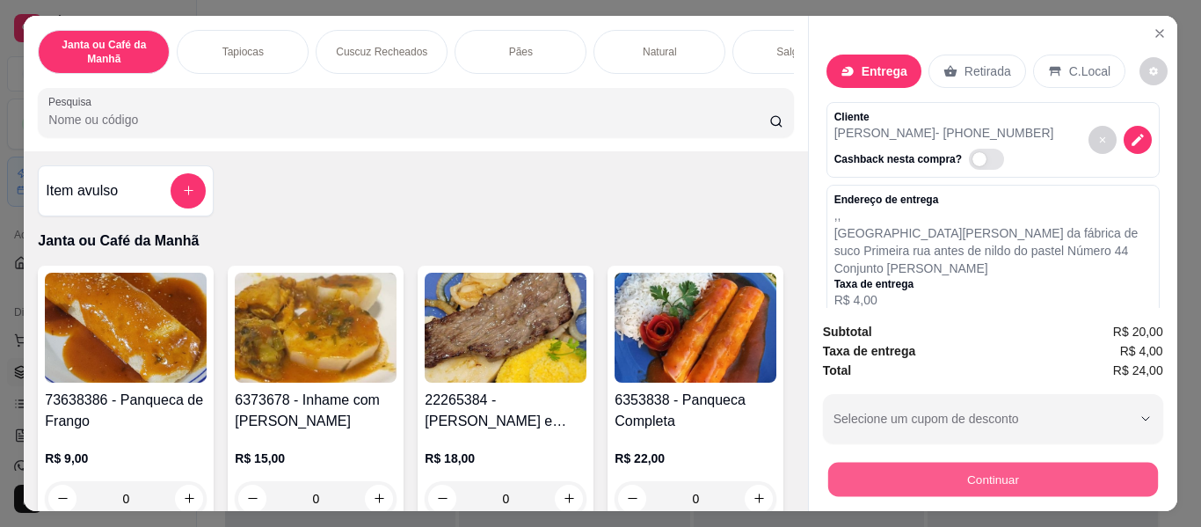
click at [1041, 478] on button "Continuar" at bounding box center [993, 480] width 330 height 34
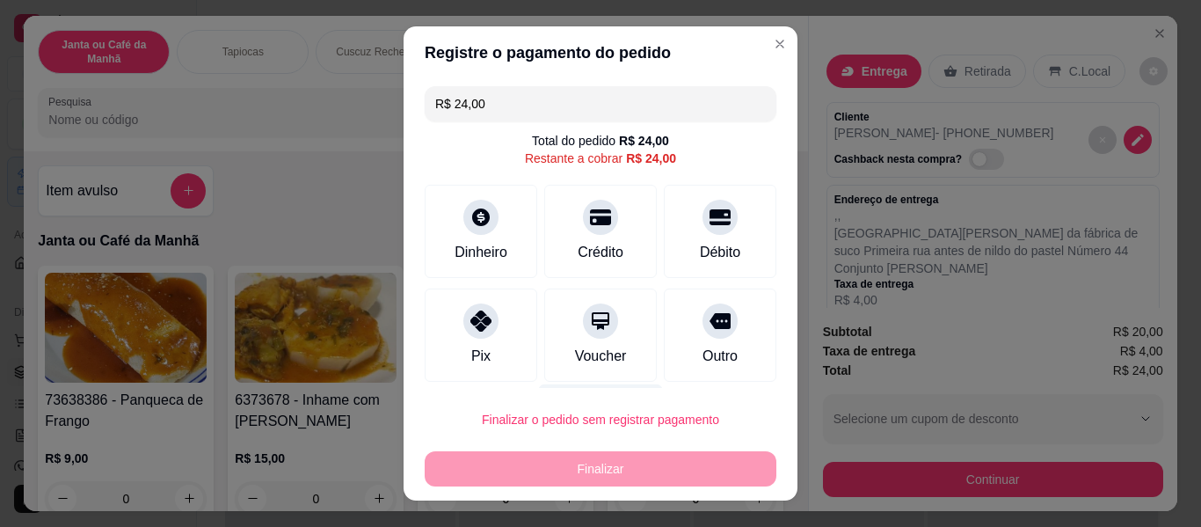
drag, startPoint x: 474, startPoint y: 337, endPoint x: 561, endPoint y: 399, distance: 107.1
click at [474, 338] on div "Pix" at bounding box center [481, 334] width 113 height 93
type input "R$ 0,00"
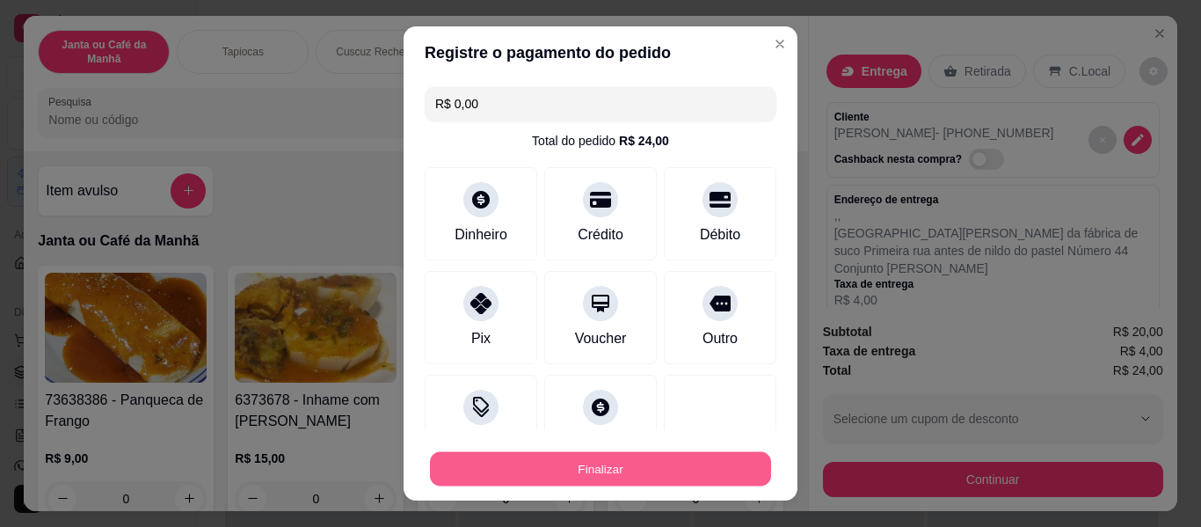
click at [667, 471] on button "Finalizar" at bounding box center [600, 469] width 341 height 34
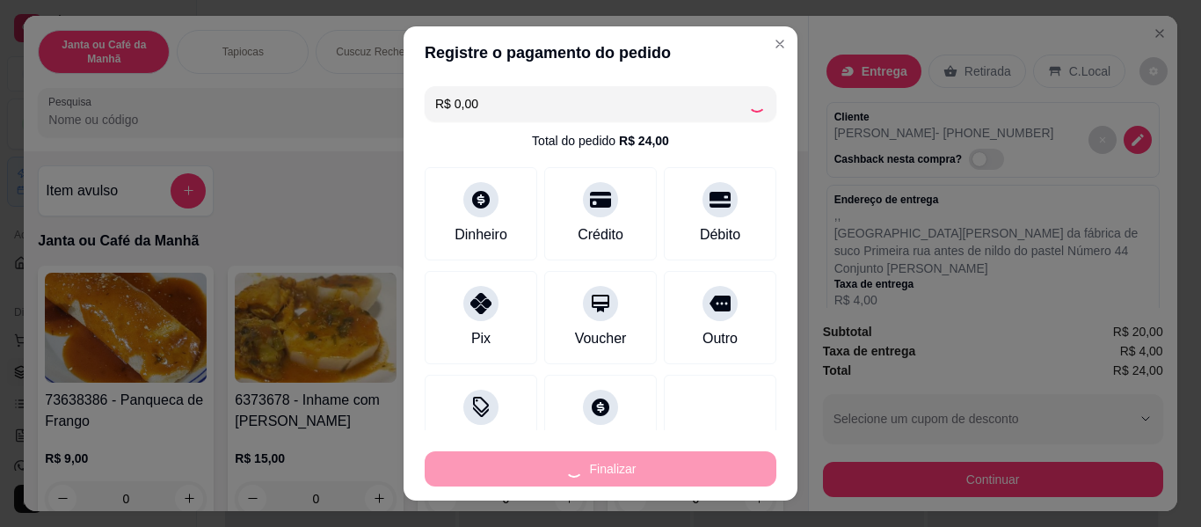
type input "0"
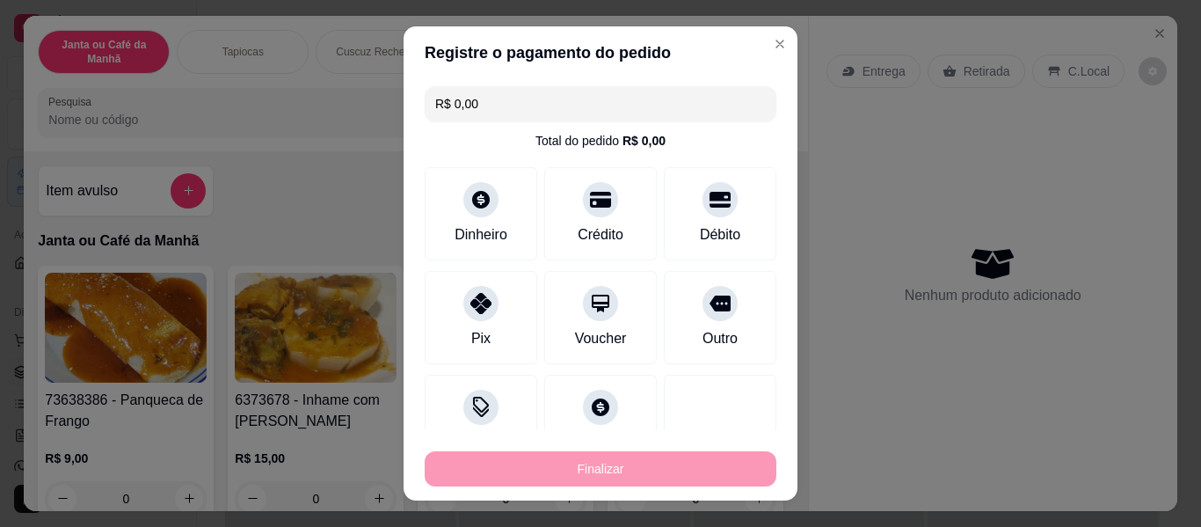
type input "-R$ 24,00"
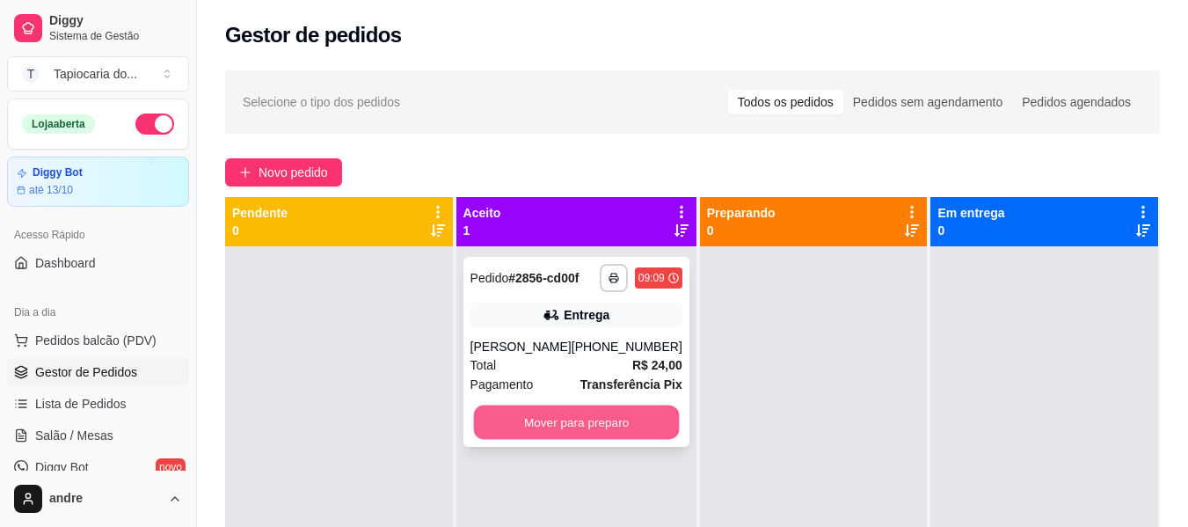
click at [634, 408] on button "Mover para preparo" at bounding box center [576, 422] width 206 height 34
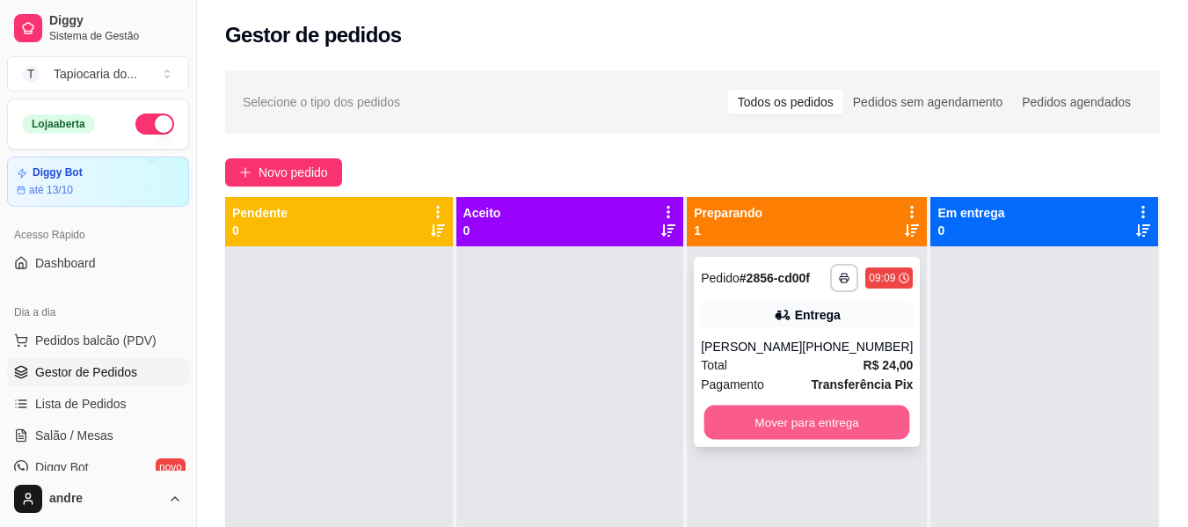
click at [771, 413] on button "Mover para entrega" at bounding box center [807, 422] width 206 height 34
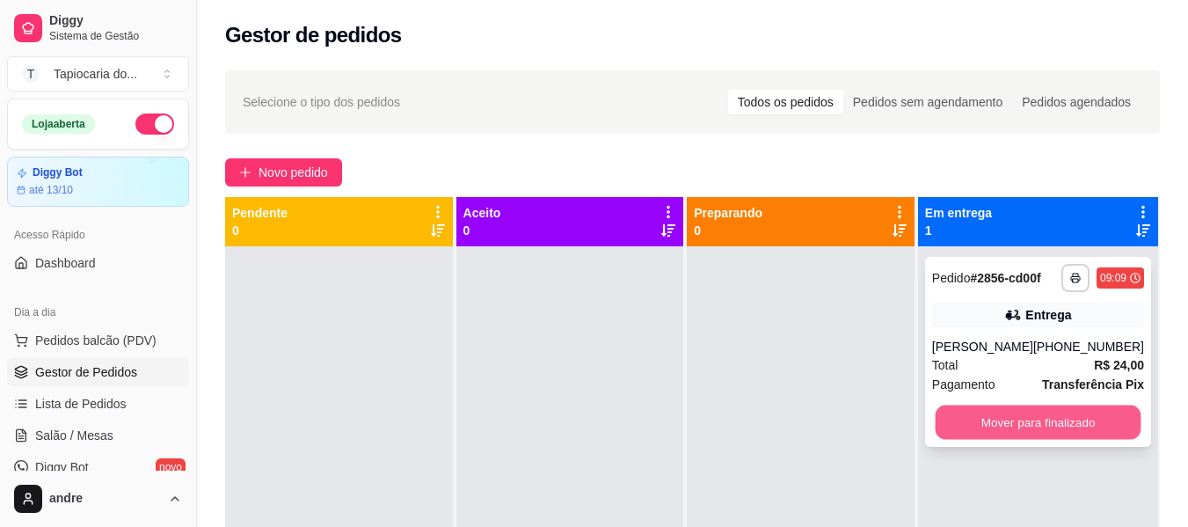
click at [1052, 419] on button "Mover para finalizado" at bounding box center [1038, 422] width 206 height 34
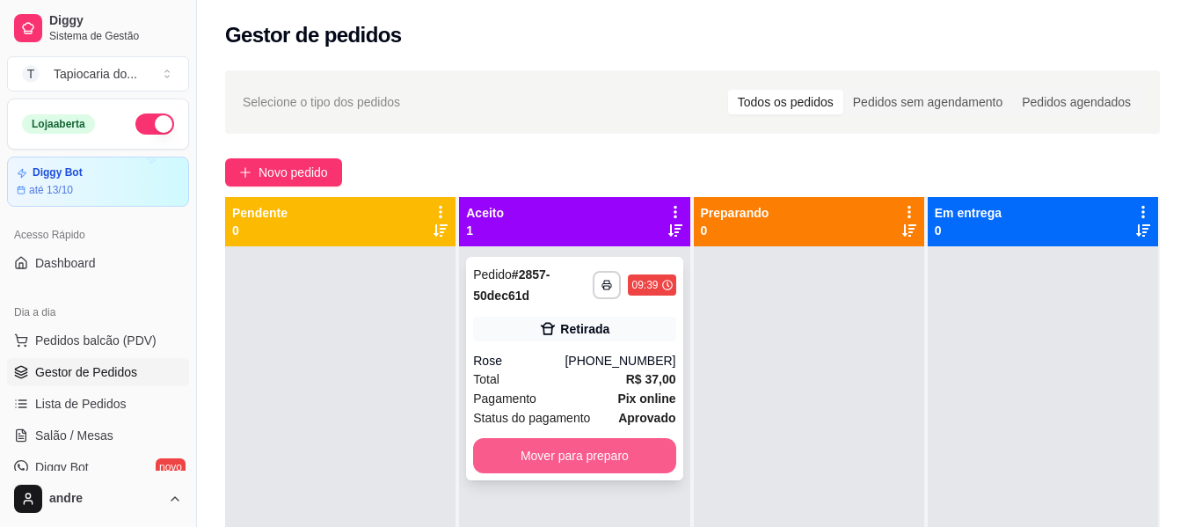
click at [658, 460] on button "Mover para preparo" at bounding box center [574, 455] width 202 height 35
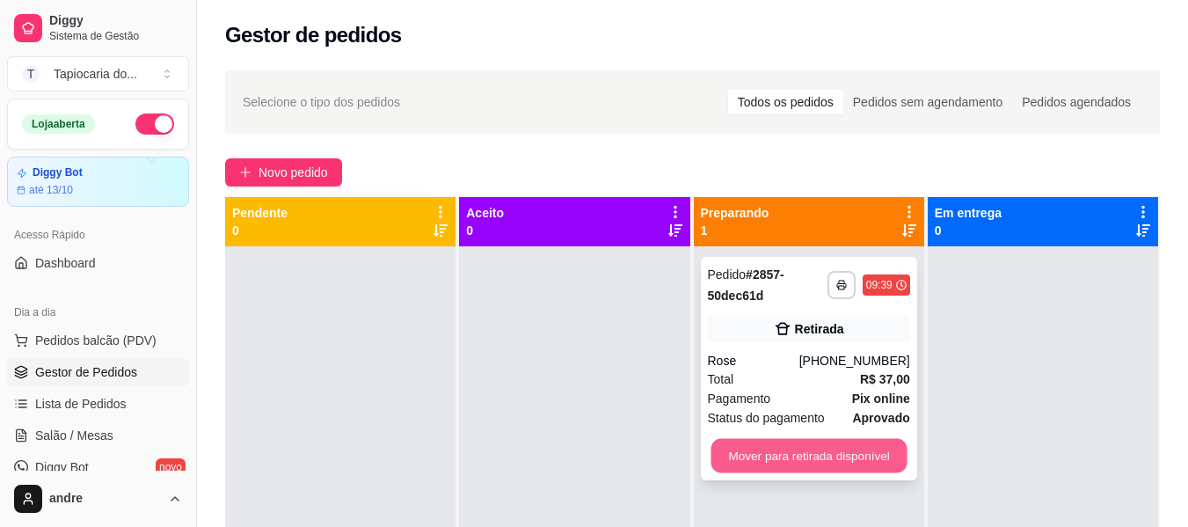
click at [769, 467] on button "Mover para retirada disponível" at bounding box center [809, 456] width 196 height 34
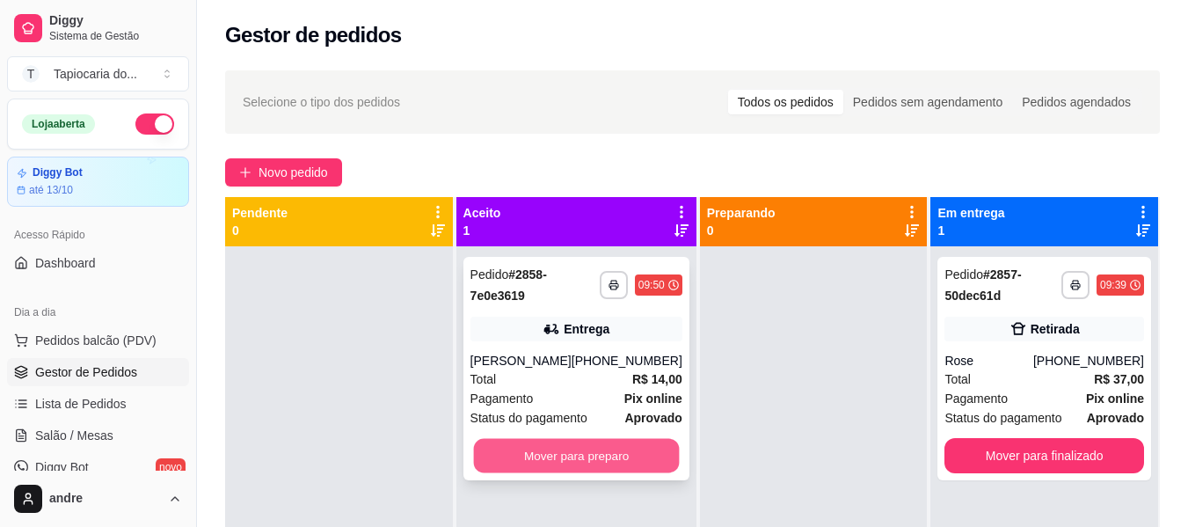
click at [581, 455] on button "Mover para preparo" at bounding box center [576, 456] width 206 height 34
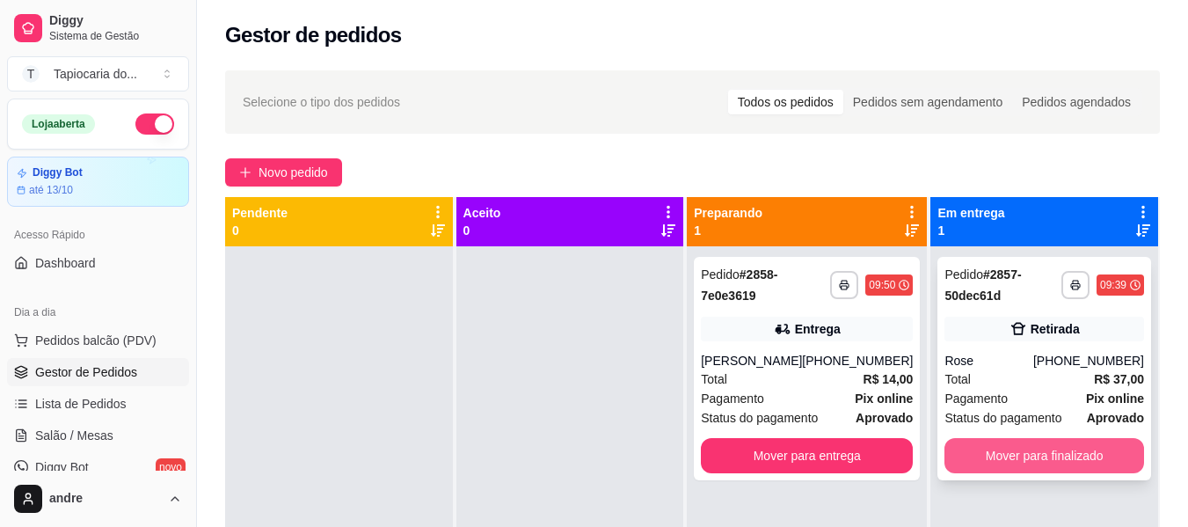
click at [1048, 453] on button "Mover para finalizado" at bounding box center [1045, 455] width 200 height 35
